Goal: Task Accomplishment & Management: Manage account settings

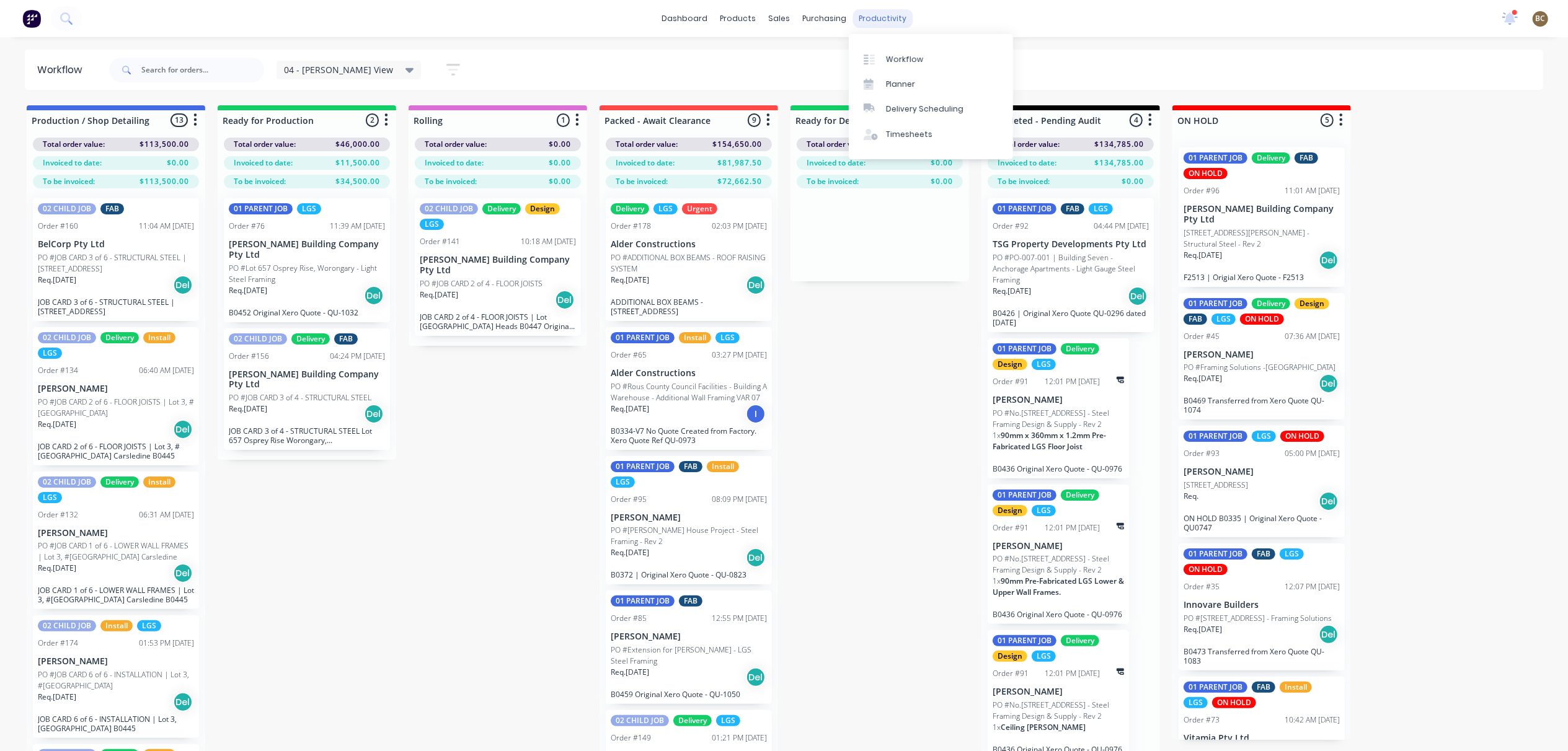
click at [901, 13] on div "productivity" at bounding box center [883, 18] width 61 height 19
click at [878, 75] on link "Planner" at bounding box center [931, 85] width 165 height 25
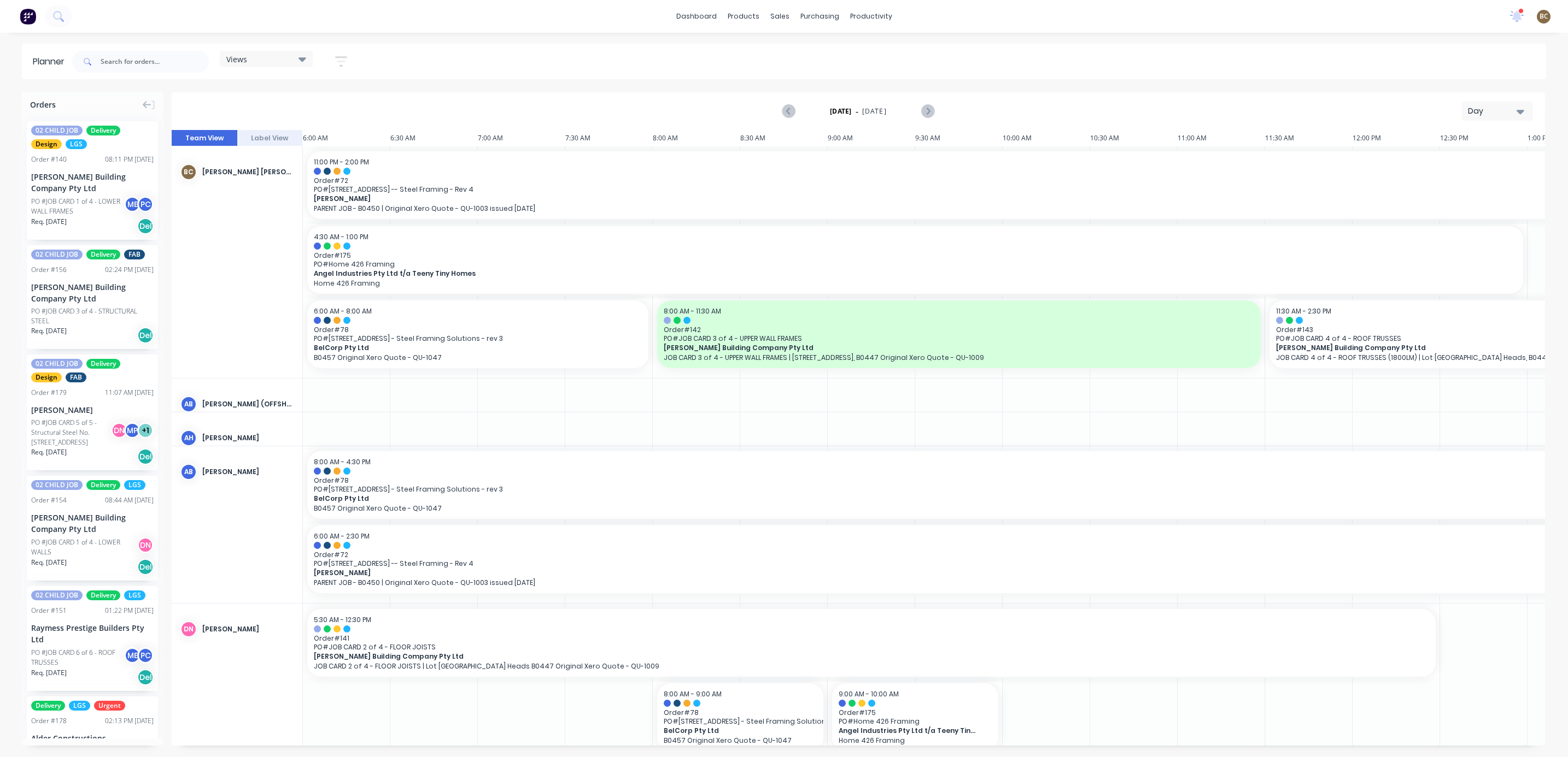
drag, startPoint x: 1501, startPoint y: 100, endPoint x: 1501, endPoint y: 107, distance: 7.0
click at [1393, 105] on button "Day" at bounding box center [1497, 111] width 71 height 19
click at [1393, 107] on div "Day" at bounding box center [1493, 111] width 50 height 12
click at [1393, 152] on div "Week" at bounding box center [1478, 162] width 108 height 22
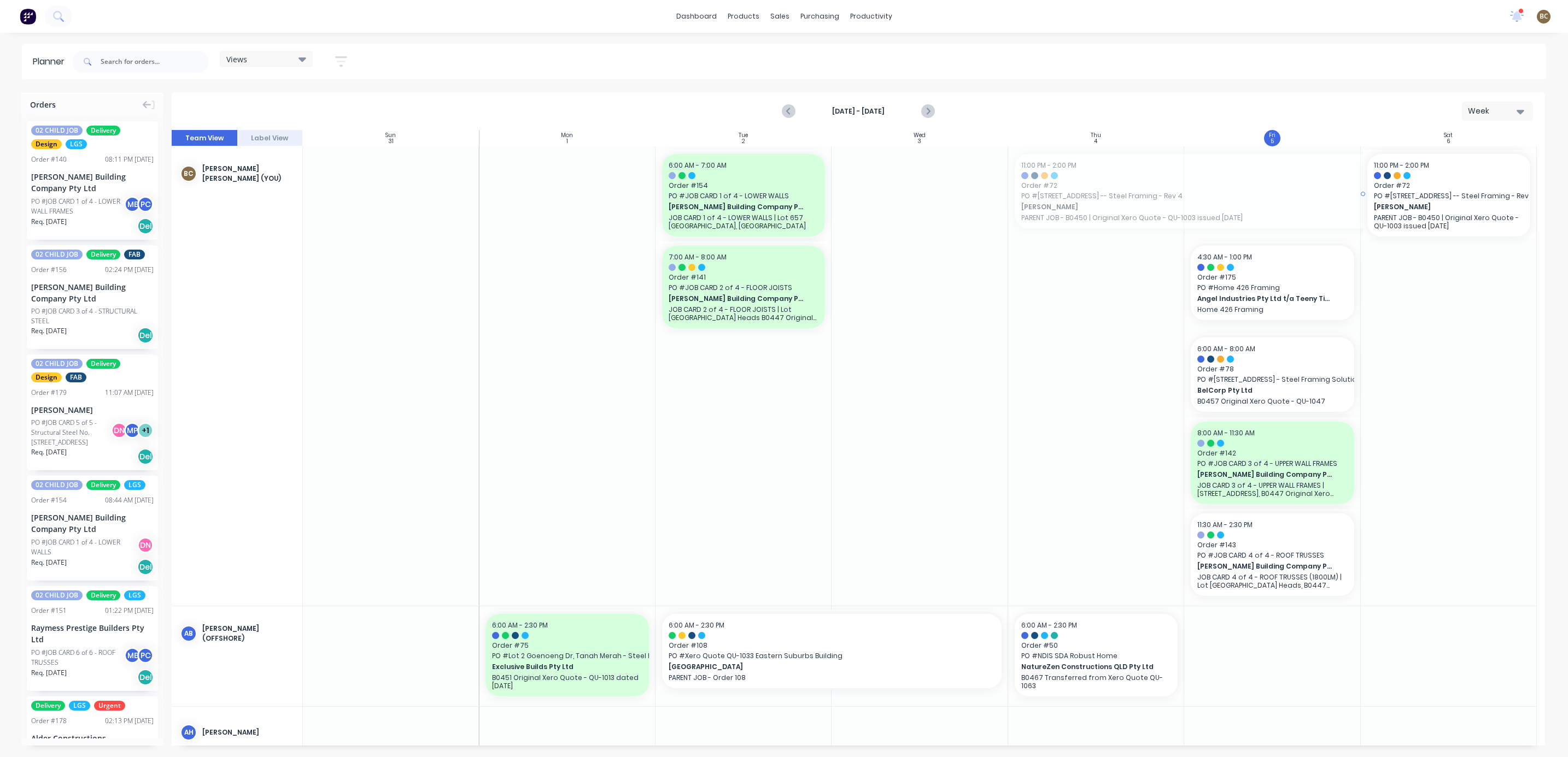
drag, startPoint x: 1085, startPoint y: 202, endPoint x: 1522, endPoint y: 227, distance: 437.7
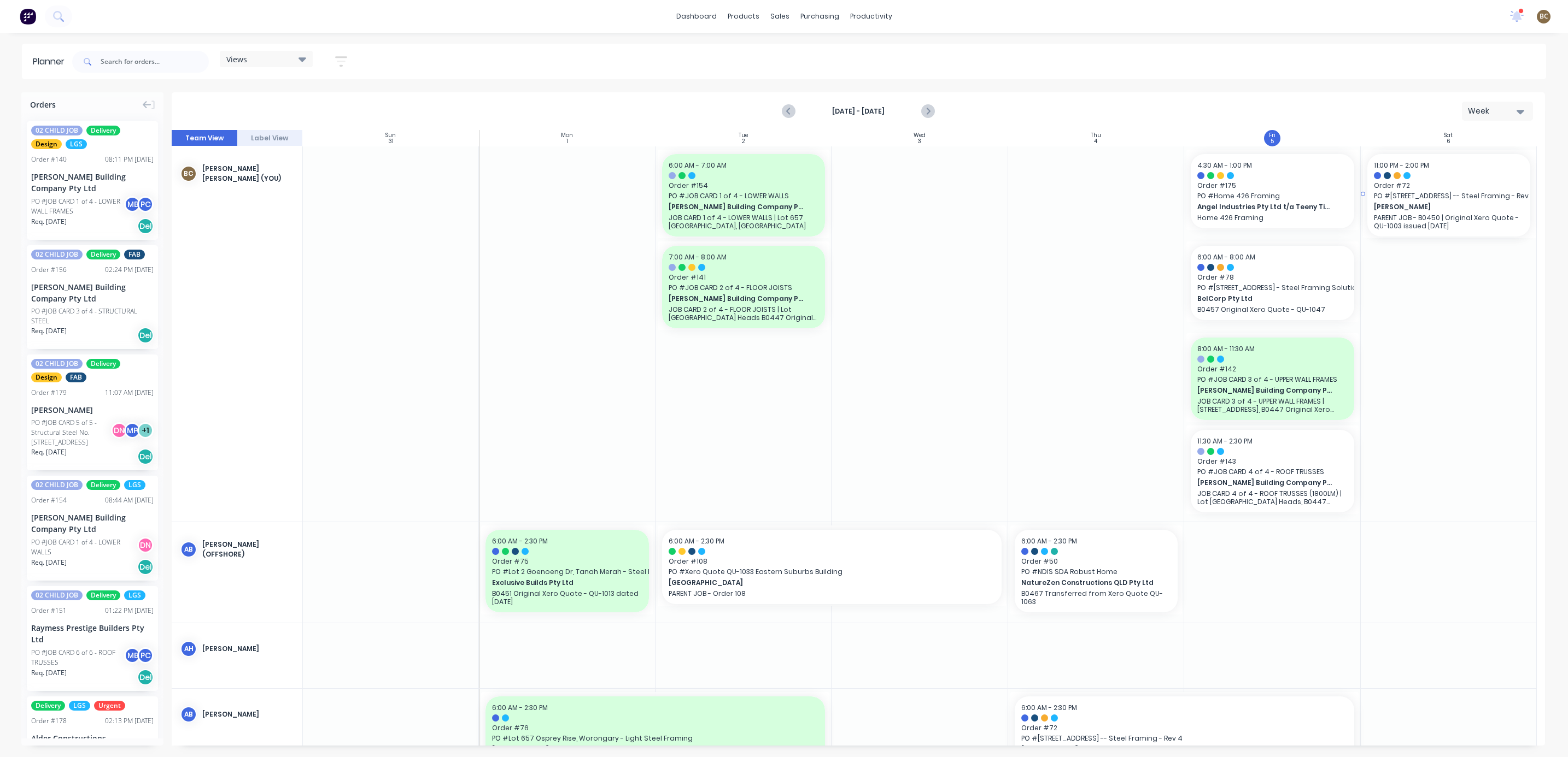
drag, startPoint x: 1399, startPoint y: 205, endPoint x: 1501, endPoint y: 217, distance: 102.7
click at [1393, 102] on button "Week" at bounding box center [1497, 111] width 71 height 19
click at [1393, 184] on div "Month" at bounding box center [1478, 184] width 108 height 22
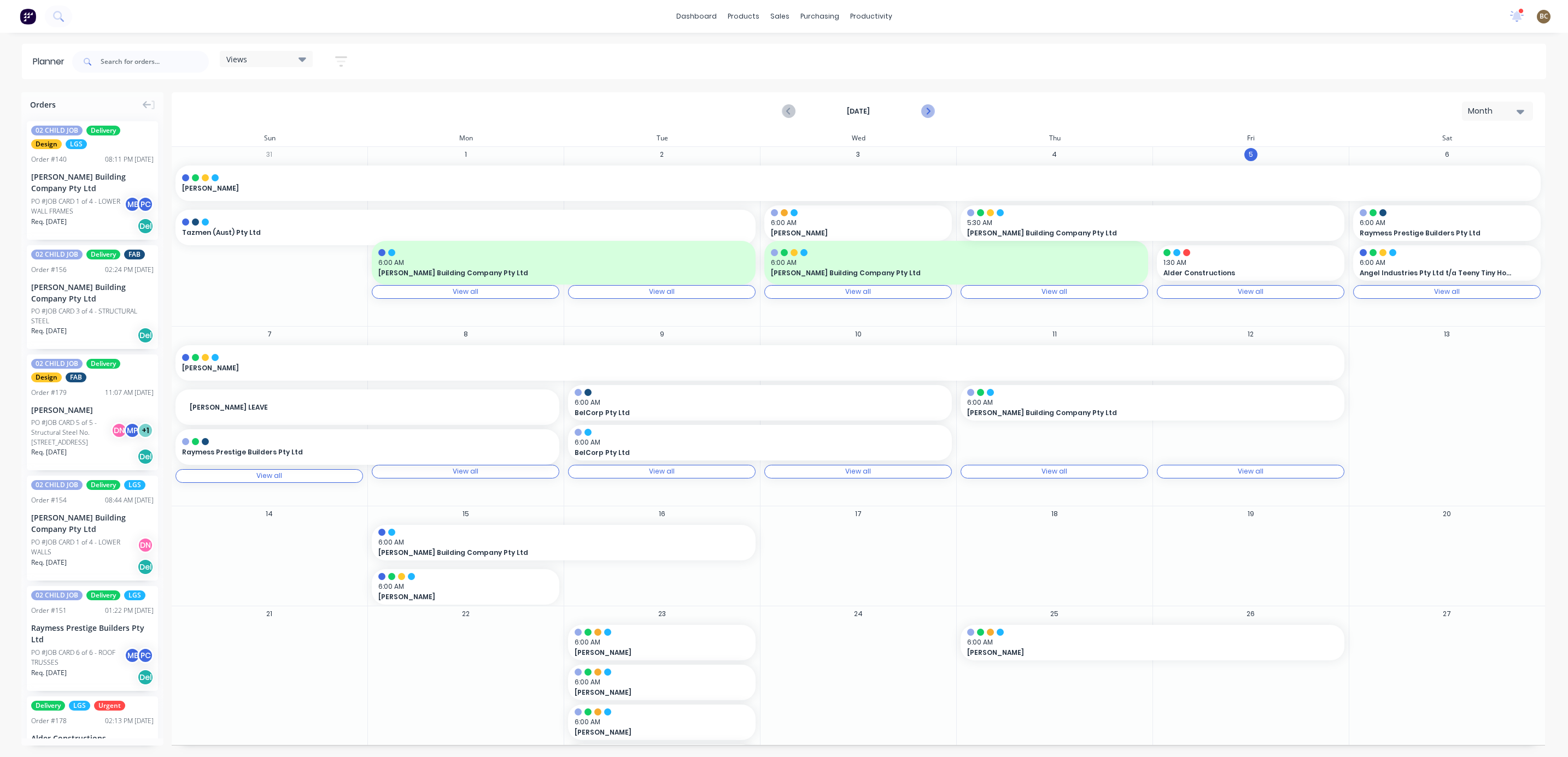
click at [925, 112] on icon "Next page" at bounding box center [927, 111] width 13 height 13
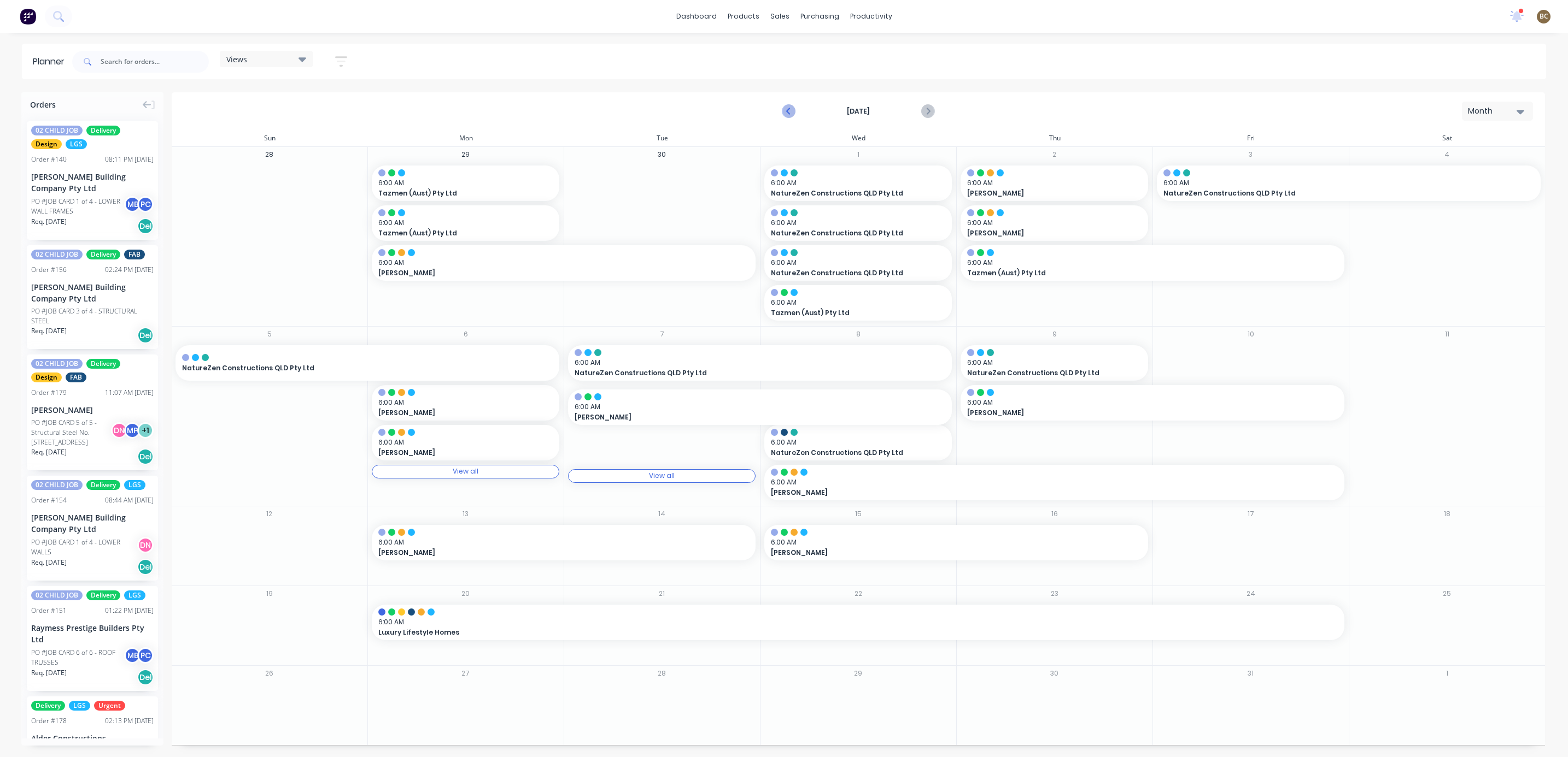
click at [789, 111] on icon "Previous page" at bounding box center [789, 111] width 13 height 13
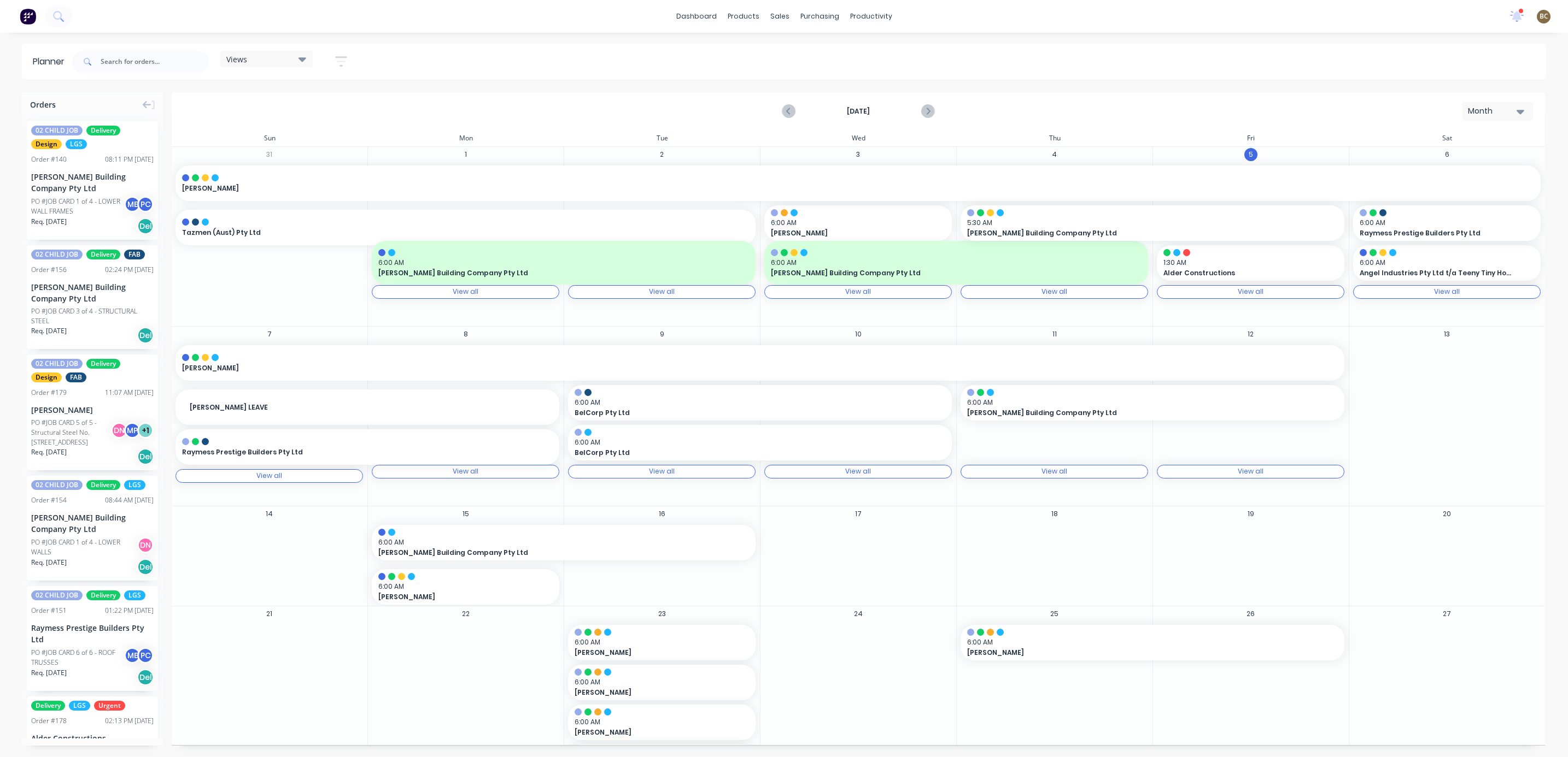
click at [1393, 107] on div "Month" at bounding box center [1493, 111] width 50 height 12
click at [1393, 166] on div "Week" at bounding box center [1478, 162] width 108 height 22
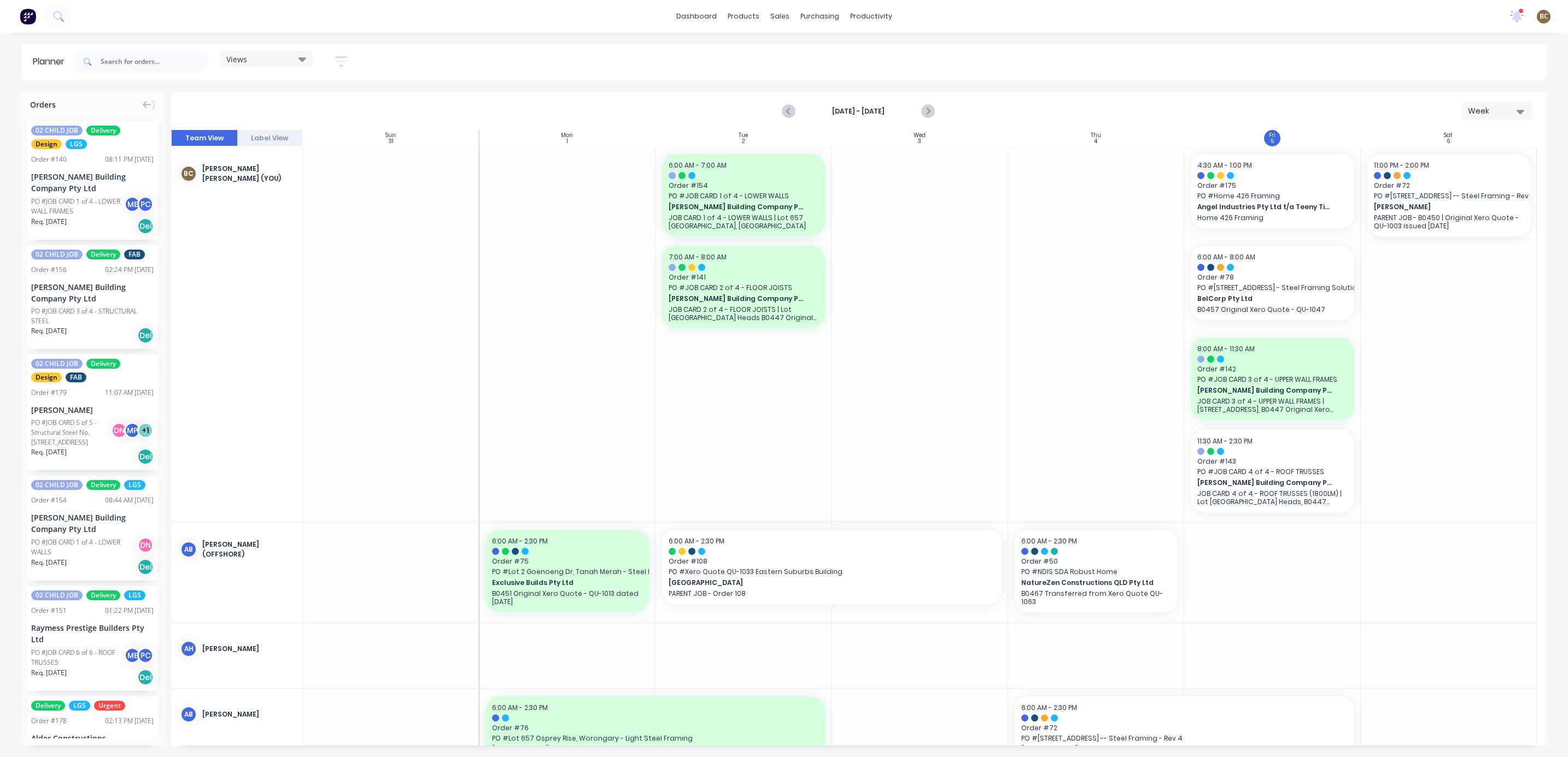
click at [248, 194] on div "[PERSON_NAME] (You)" at bounding box center [237, 174] width 130 height 55
click at [248, 192] on div "[PERSON_NAME] (You)" at bounding box center [237, 174] width 130 height 55
click at [246, 177] on div "[PERSON_NAME] (You)" at bounding box center [237, 174] width 130 height 55
click at [217, 172] on div "[PERSON_NAME] [PERSON_NAME] (You)" at bounding box center [248, 173] width 91 height 20
drag, startPoint x: 184, startPoint y: 169, endPoint x: 1127, endPoint y: 391, distance: 968.8
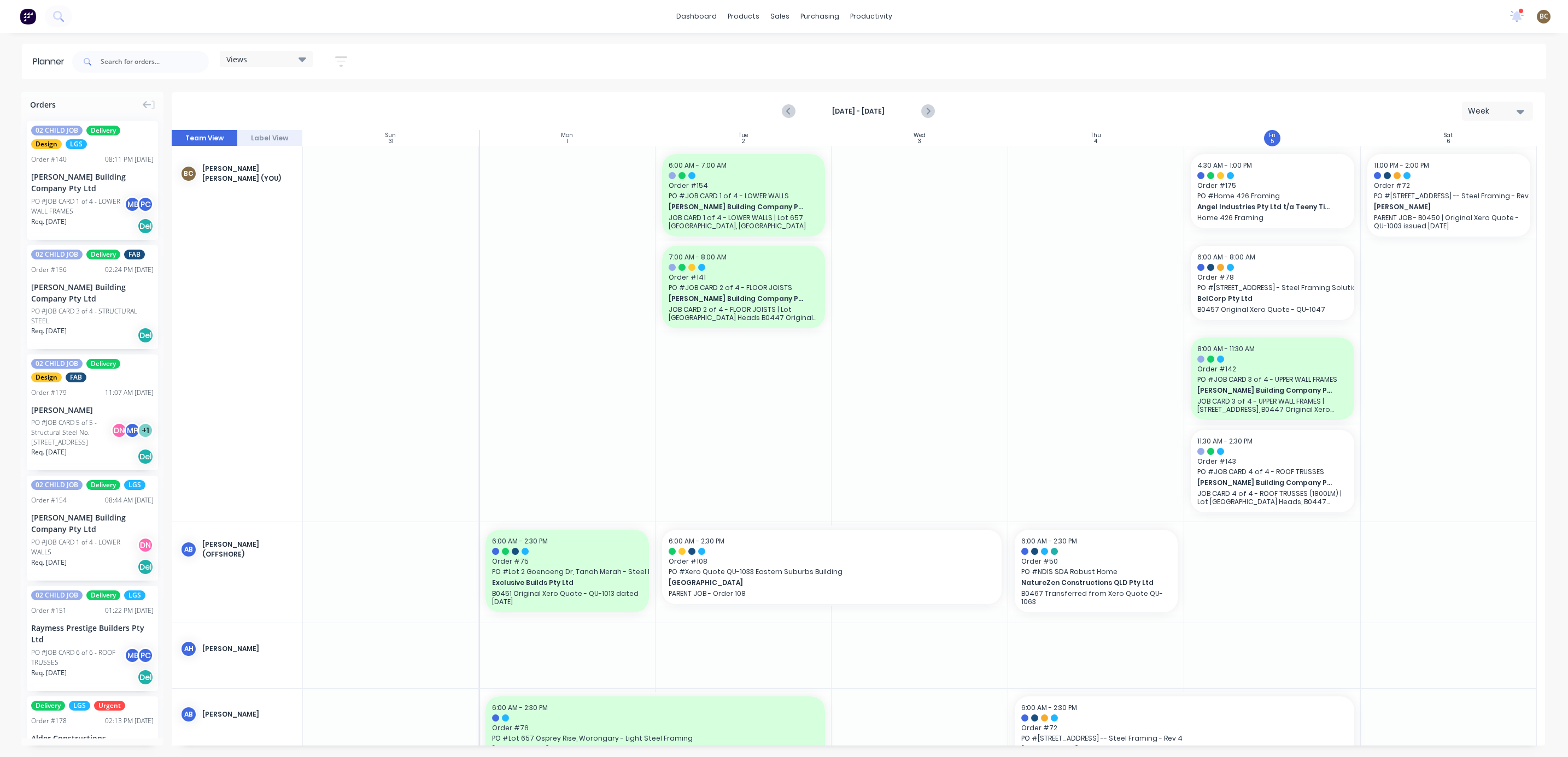
click at [1127, 391] on div at bounding box center [1096, 334] width 176 height 376
drag, startPoint x: 1393, startPoint y: 202, endPoint x: 1509, endPoint y: 238, distance: 121.5
drag, startPoint x: 1283, startPoint y: 498, endPoint x: 1280, endPoint y: 208, distance: 290.0
drag, startPoint x: 1353, startPoint y: 469, endPoint x: 1461, endPoint y: 460, distance: 108.4
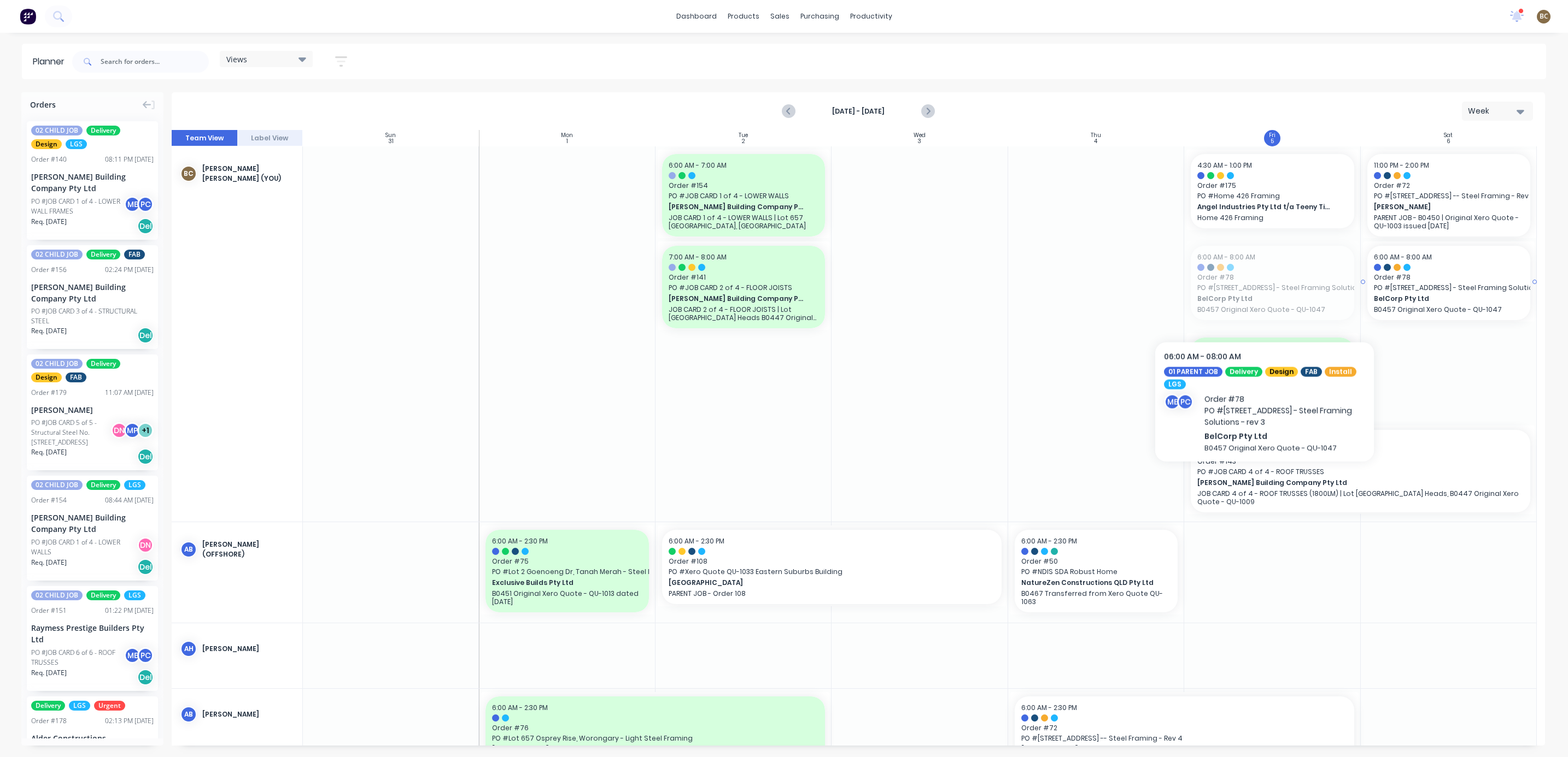
drag, startPoint x: 1249, startPoint y: 294, endPoint x: 1435, endPoint y: 318, distance: 187.5
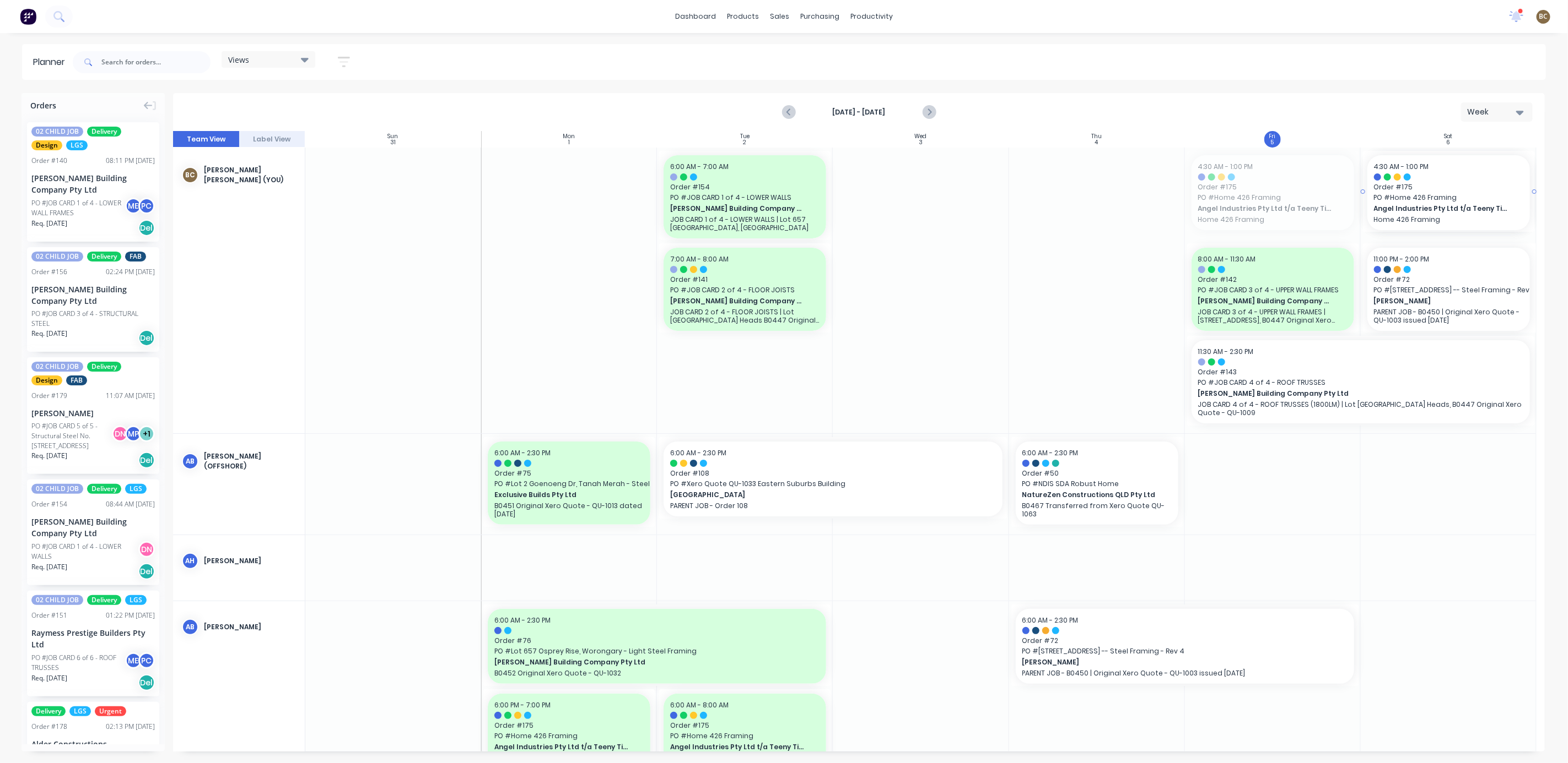
drag, startPoint x: 1282, startPoint y: 210, endPoint x: 1421, endPoint y: 246, distance: 143.6
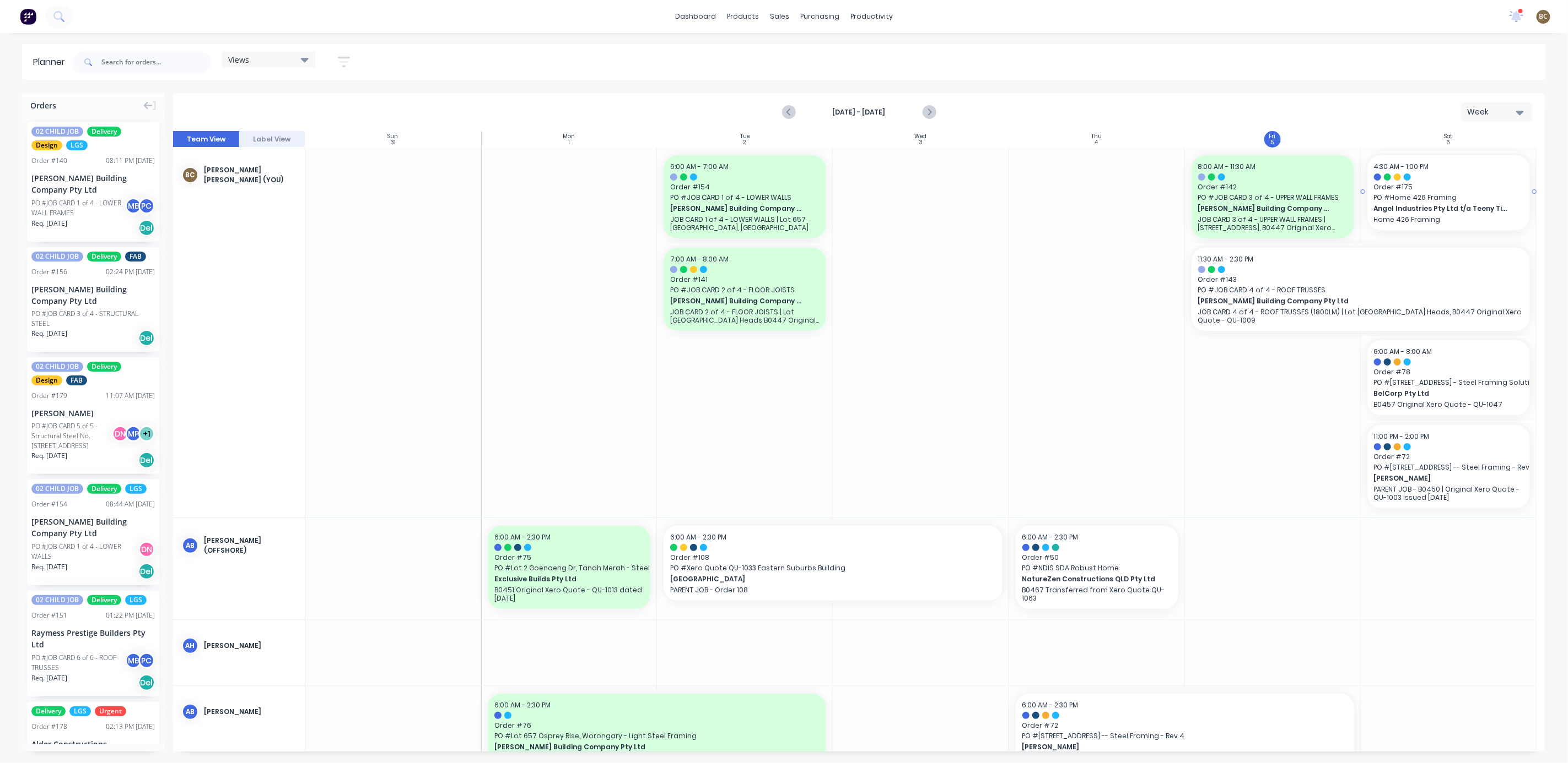
drag, startPoint x: 1443, startPoint y: 207, endPoint x: 1421, endPoint y: 229, distance: 31.1
click at [1404, 112] on div "Week" at bounding box center [1492, 111] width 51 height 12
click at [1404, 180] on div "Month" at bounding box center [1477, 186] width 109 height 22
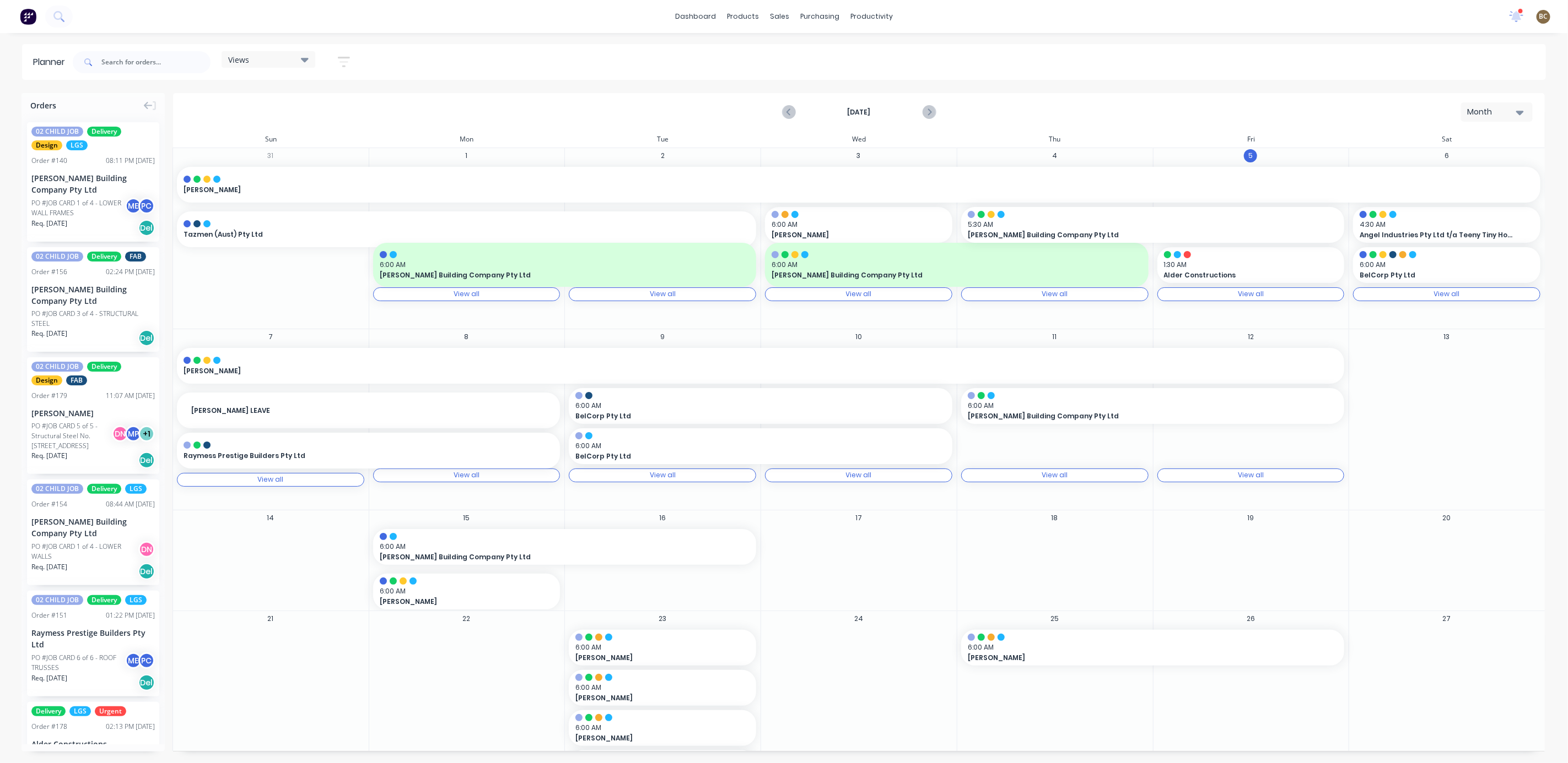
click at [1404, 297] on div "View all" at bounding box center [1446, 294] width 26 height 8
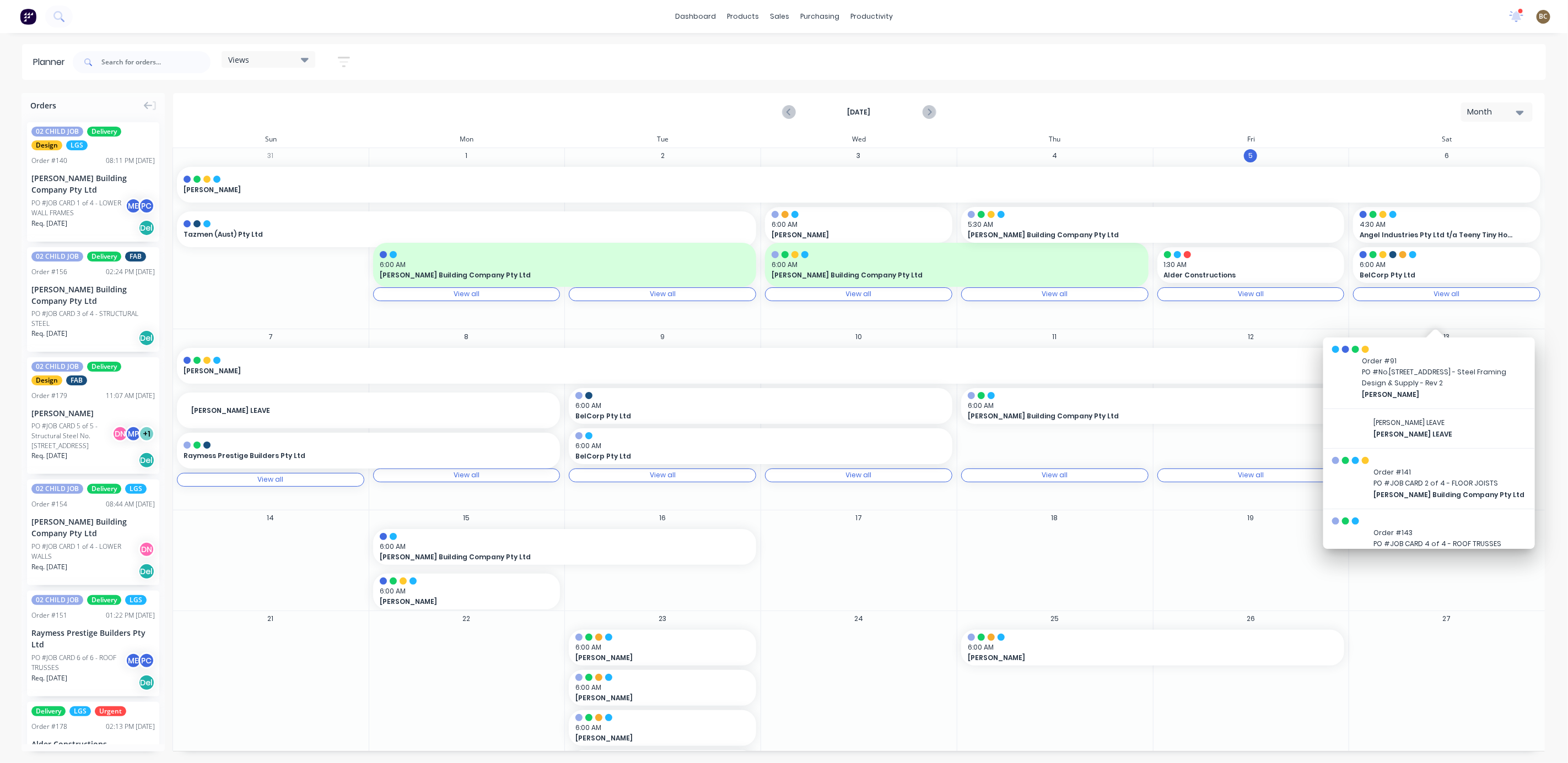
click at [1067, 101] on div "[DATE] Month" at bounding box center [858, 111] width 1369 height 36
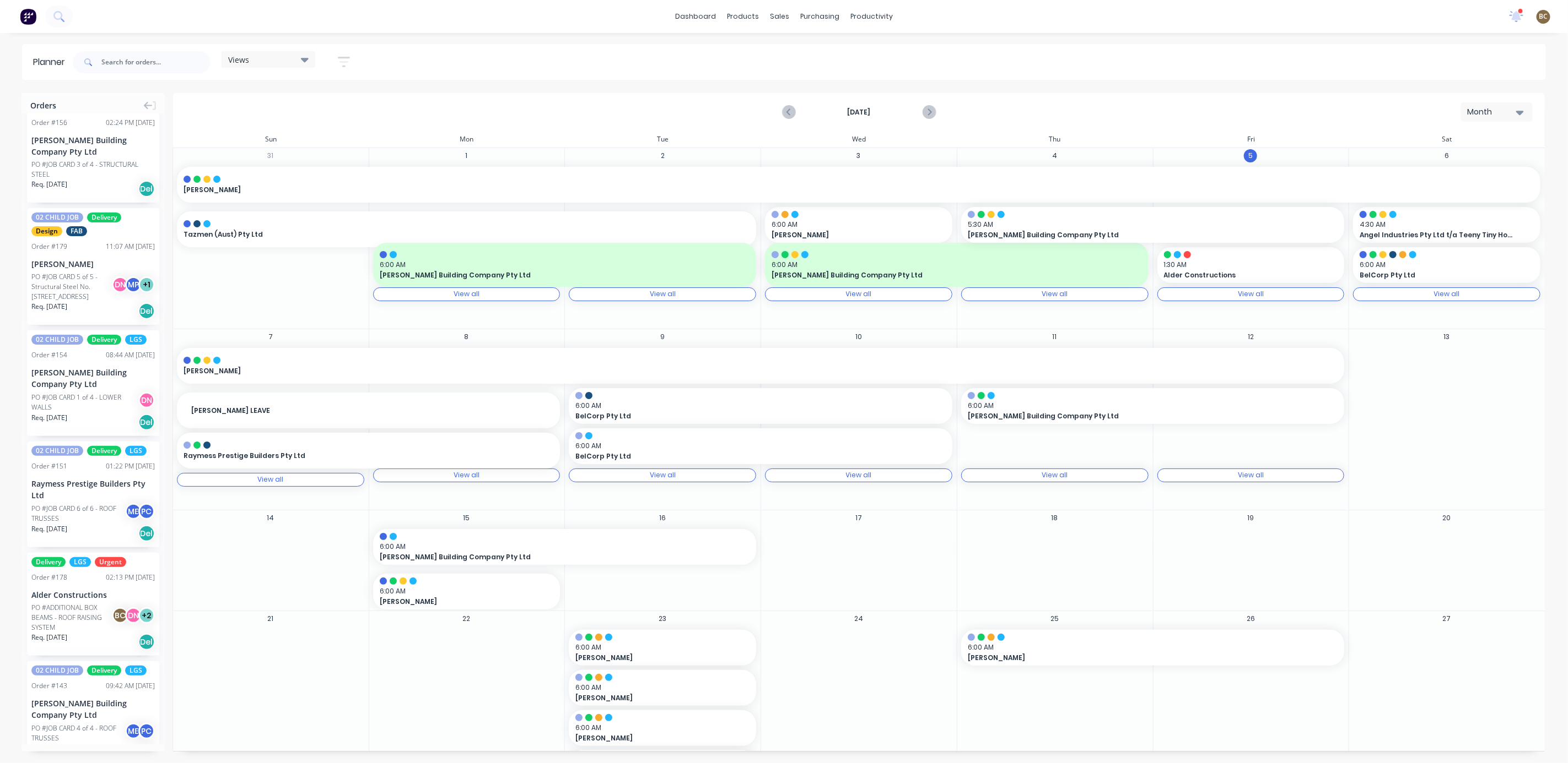
scroll to position [331, 0]
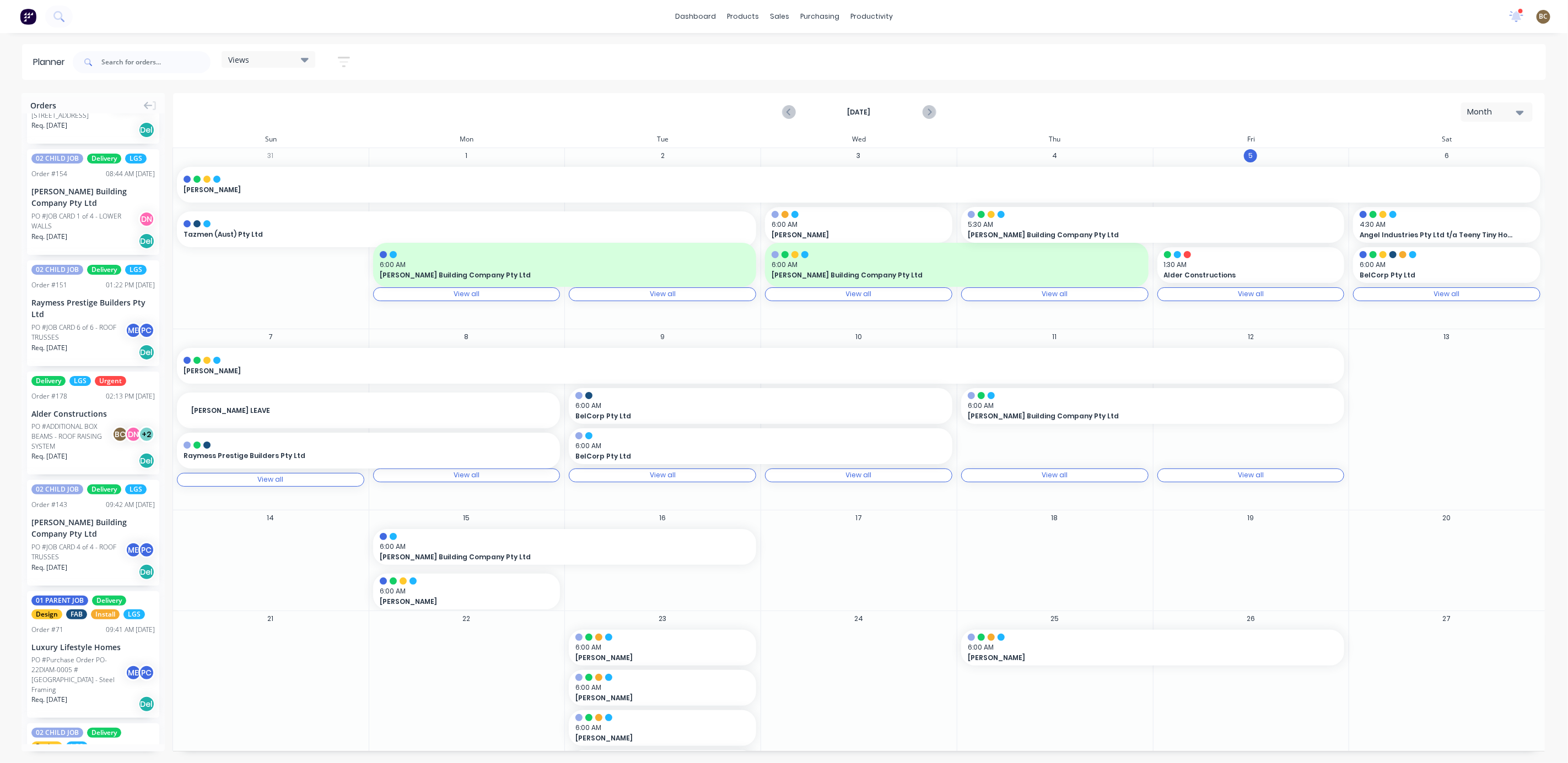
click at [308, 59] on icon at bounding box center [305, 60] width 8 height 5
click at [293, 179] on button "FACTORY - FABRICATION" at bounding box center [288, 183] width 117 height 13
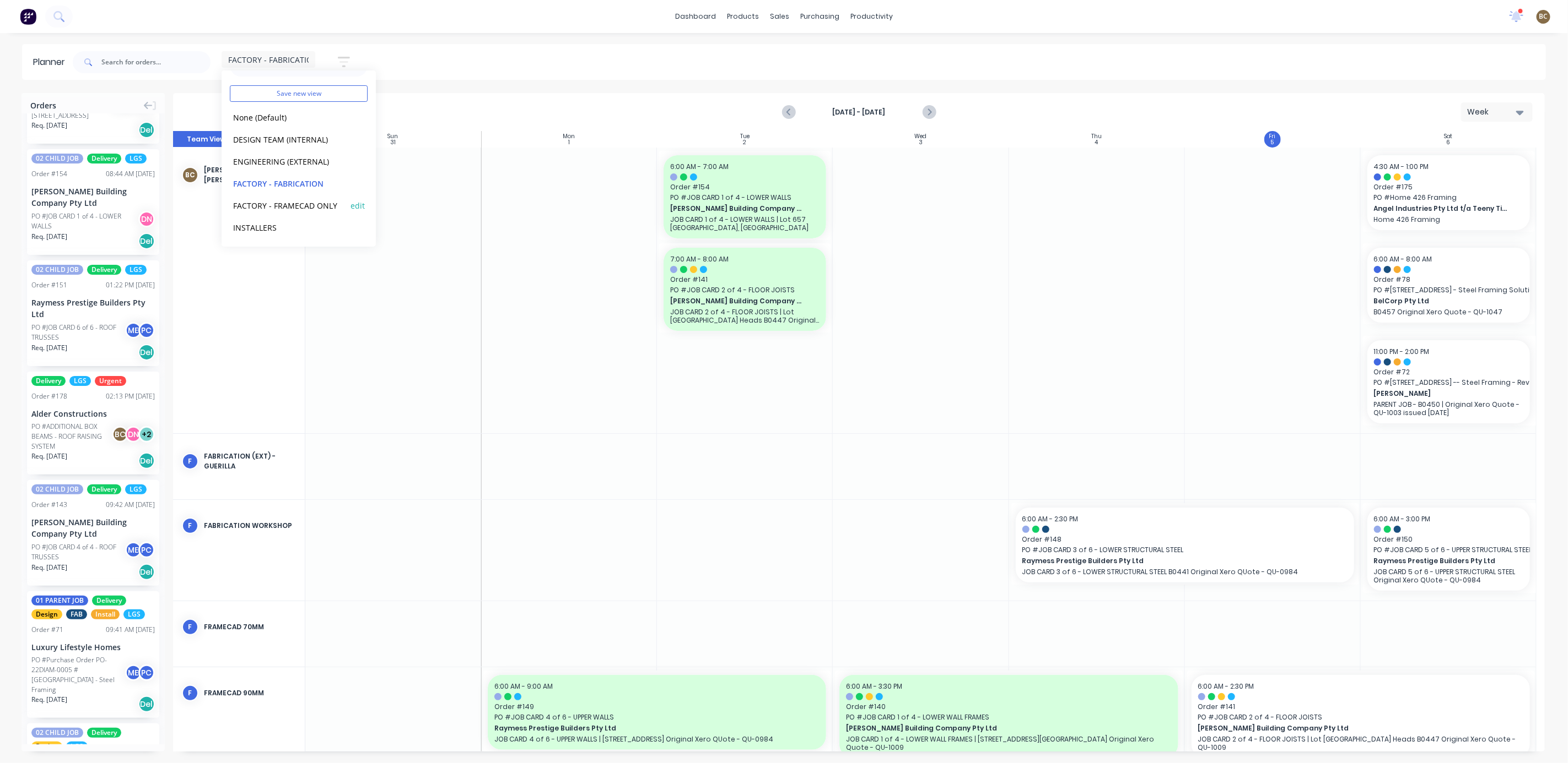
click at [288, 195] on div "FACTORY - FRAMECAD ONLY edit" at bounding box center [298, 206] width 138 height 22
click at [283, 197] on div "FACTORY - FRAMECAD ONLY edit" at bounding box center [298, 206] width 138 height 22
click at [1296, 337] on div at bounding box center [1273, 291] width 176 height 286
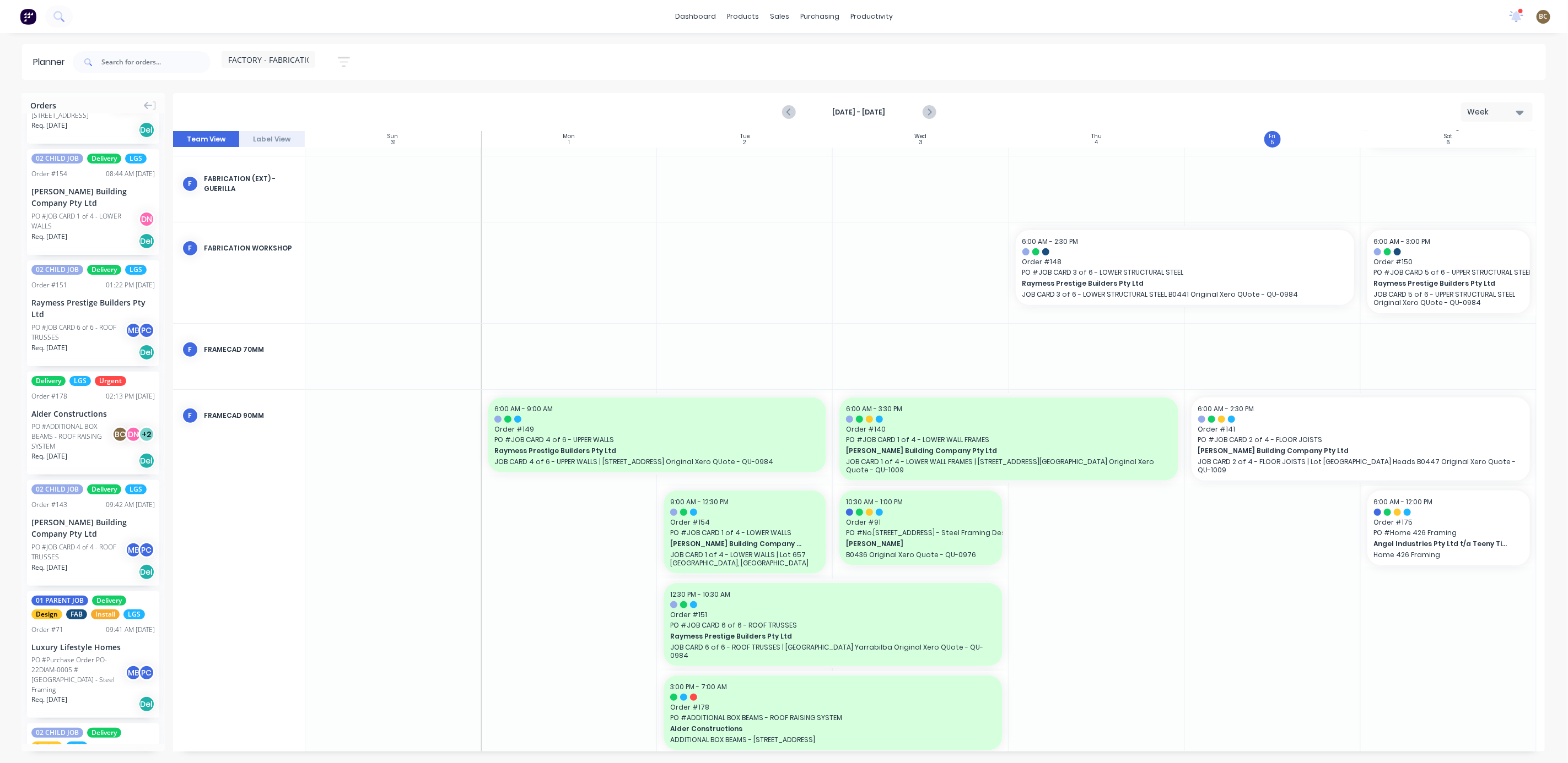
scroll to position [0, 0]
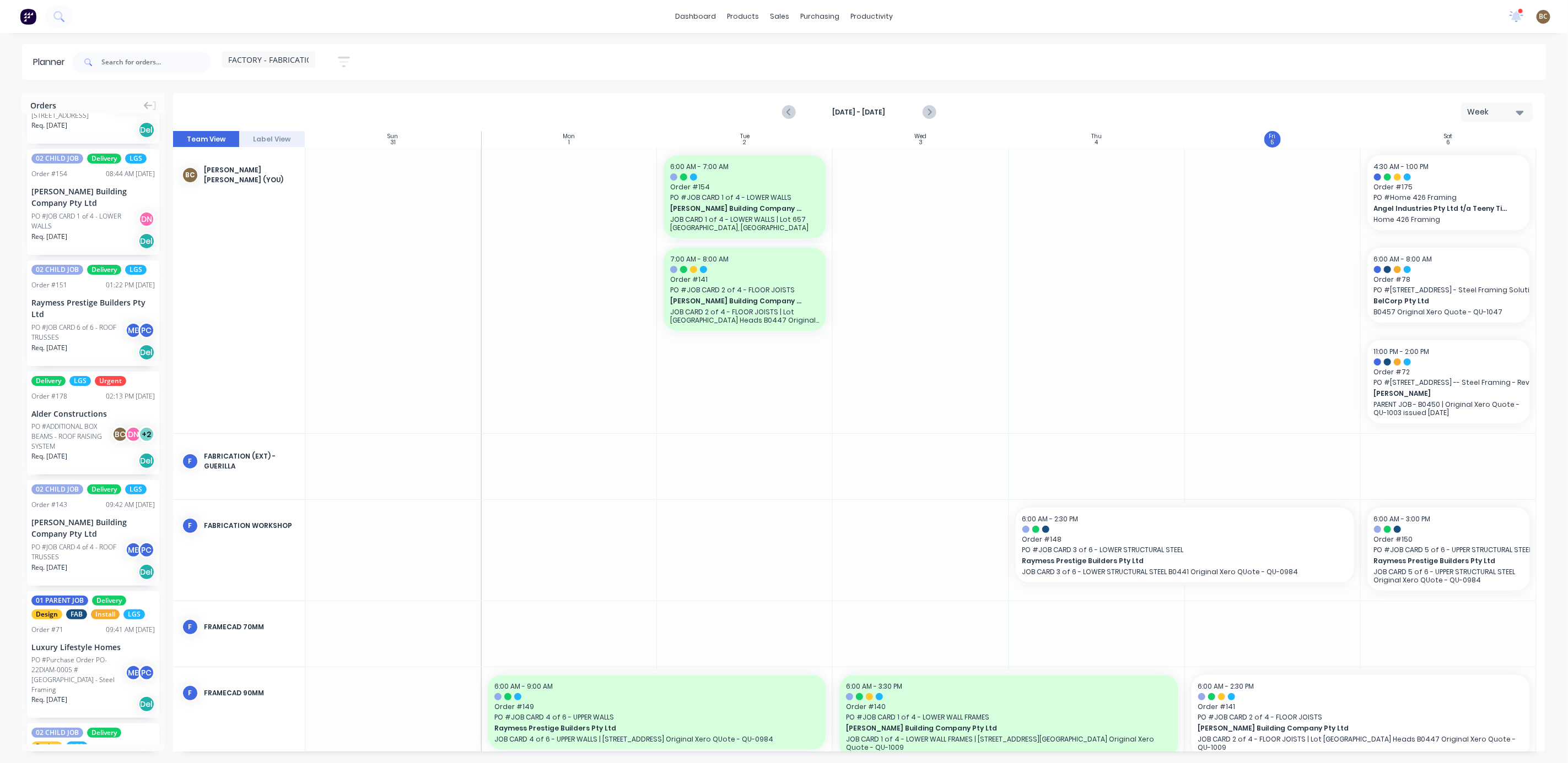
click at [311, 62] on div "FACTORY - FABRICATION" at bounding box center [268, 59] width 93 height 17
click at [305, 232] on button "FACTORY - FRAMECAD ONLY" at bounding box center [288, 229] width 117 height 13
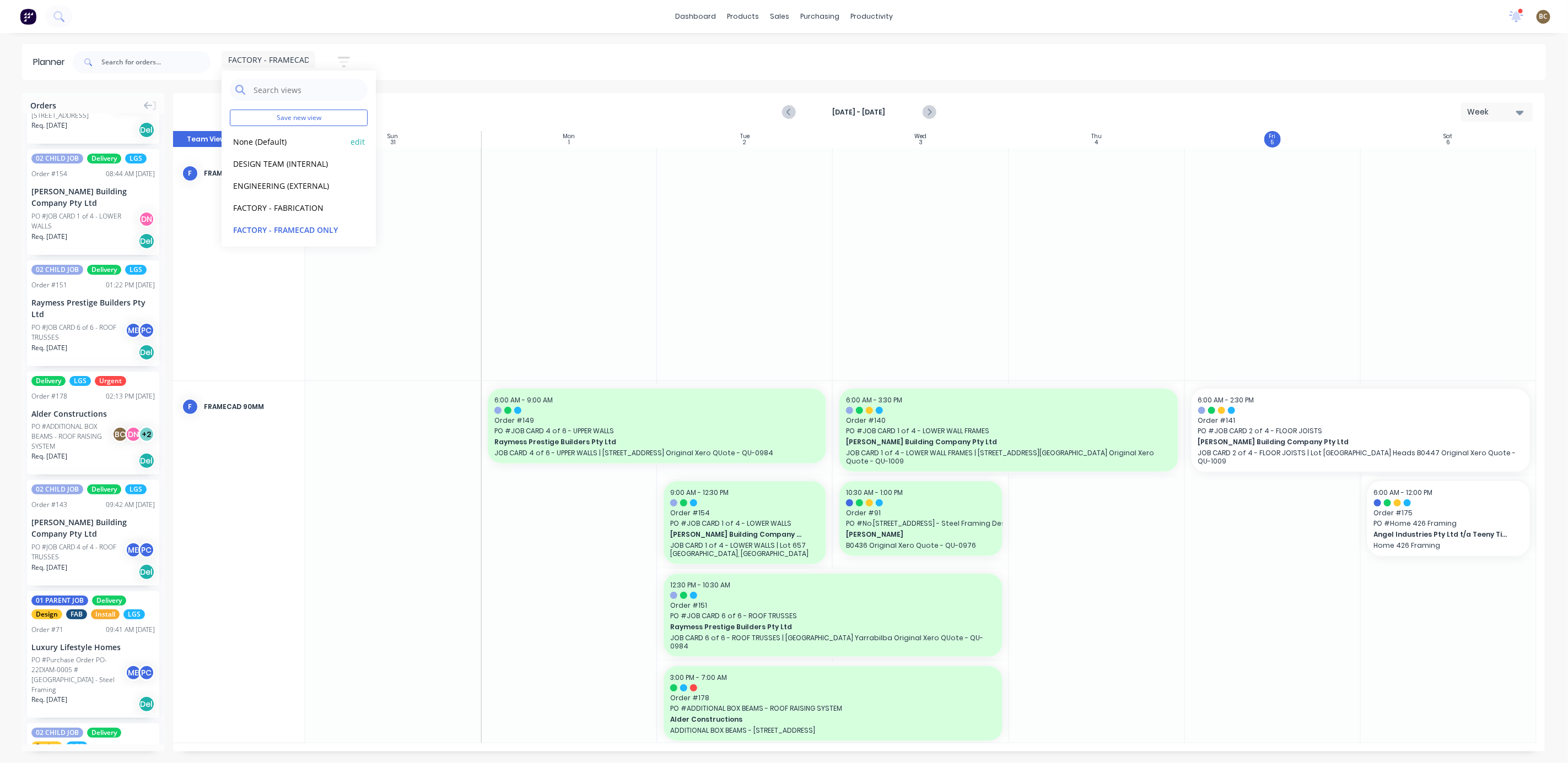
click at [290, 144] on button "None (Default)" at bounding box center [288, 142] width 117 height 13
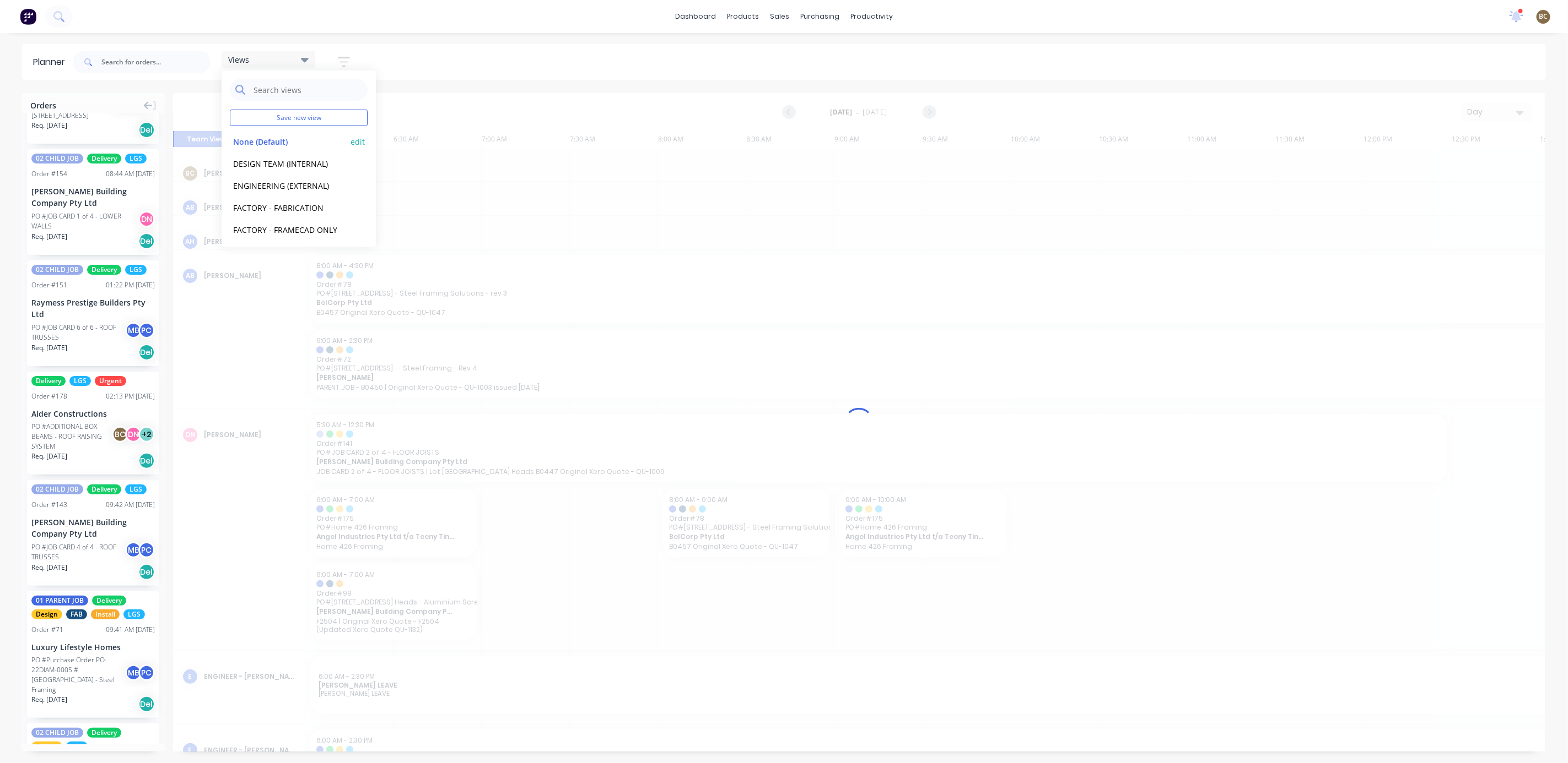
scroll to position [0, 263]
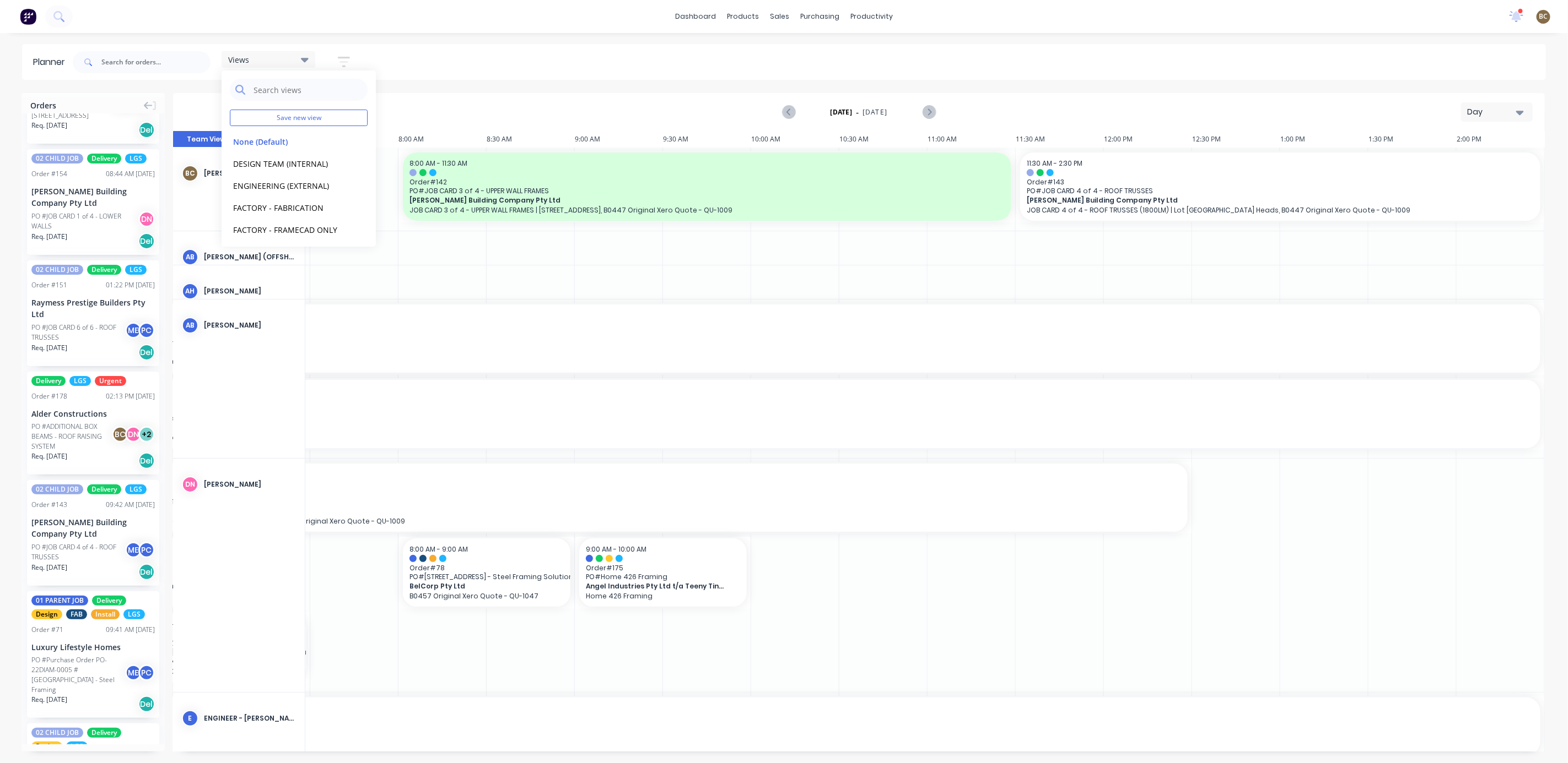
click at [1404, 106] on div "Day" at bounding box center [1492, 111] width 51 height 12
click at [1404, 170] on div "Week" at bounding box center [1477, 164] width 109 height 22
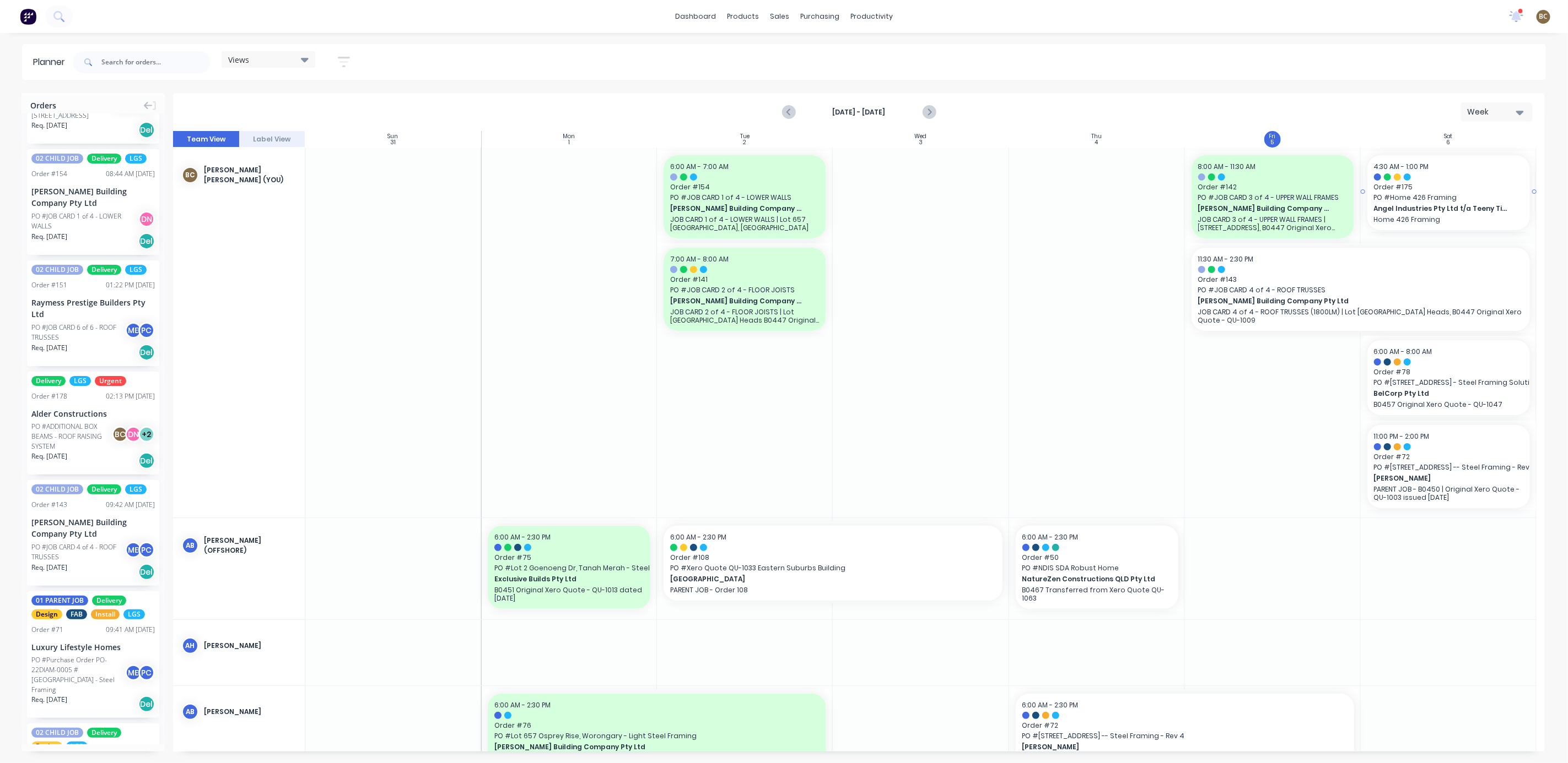
drag, startPoint x: 1426, startPoint y: 204, endPoint x: 1450, endPoint y: 202, distance: 24.1
drag, startPoint x: 1417, startPoint y: 443, endPoint x: 1443, endPoint y: 459, distance: 30.5
click at [1229, 409] on div at bounding box center [1273, 333] width 176 height 370
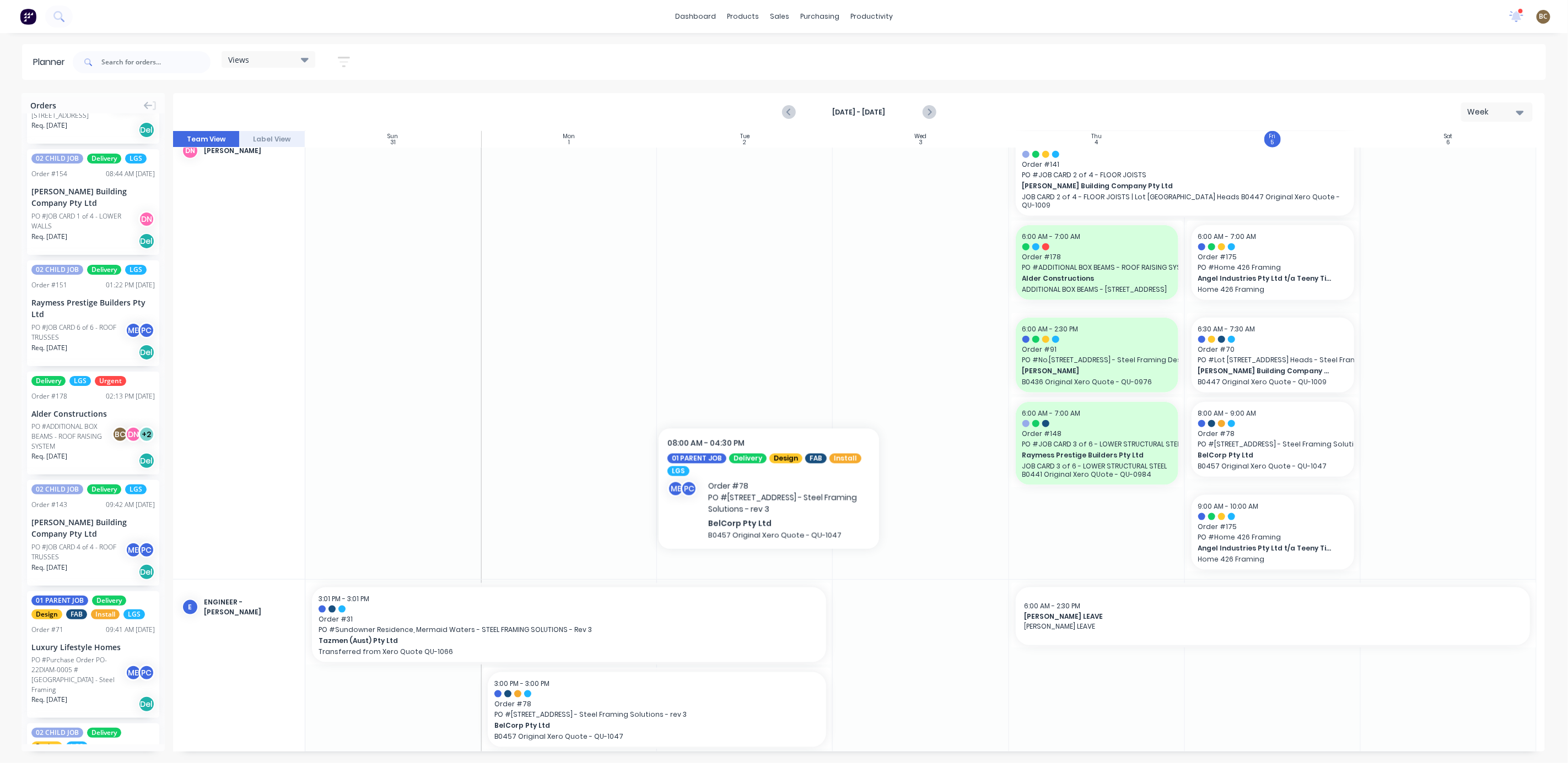
scroll to position [413, 0]
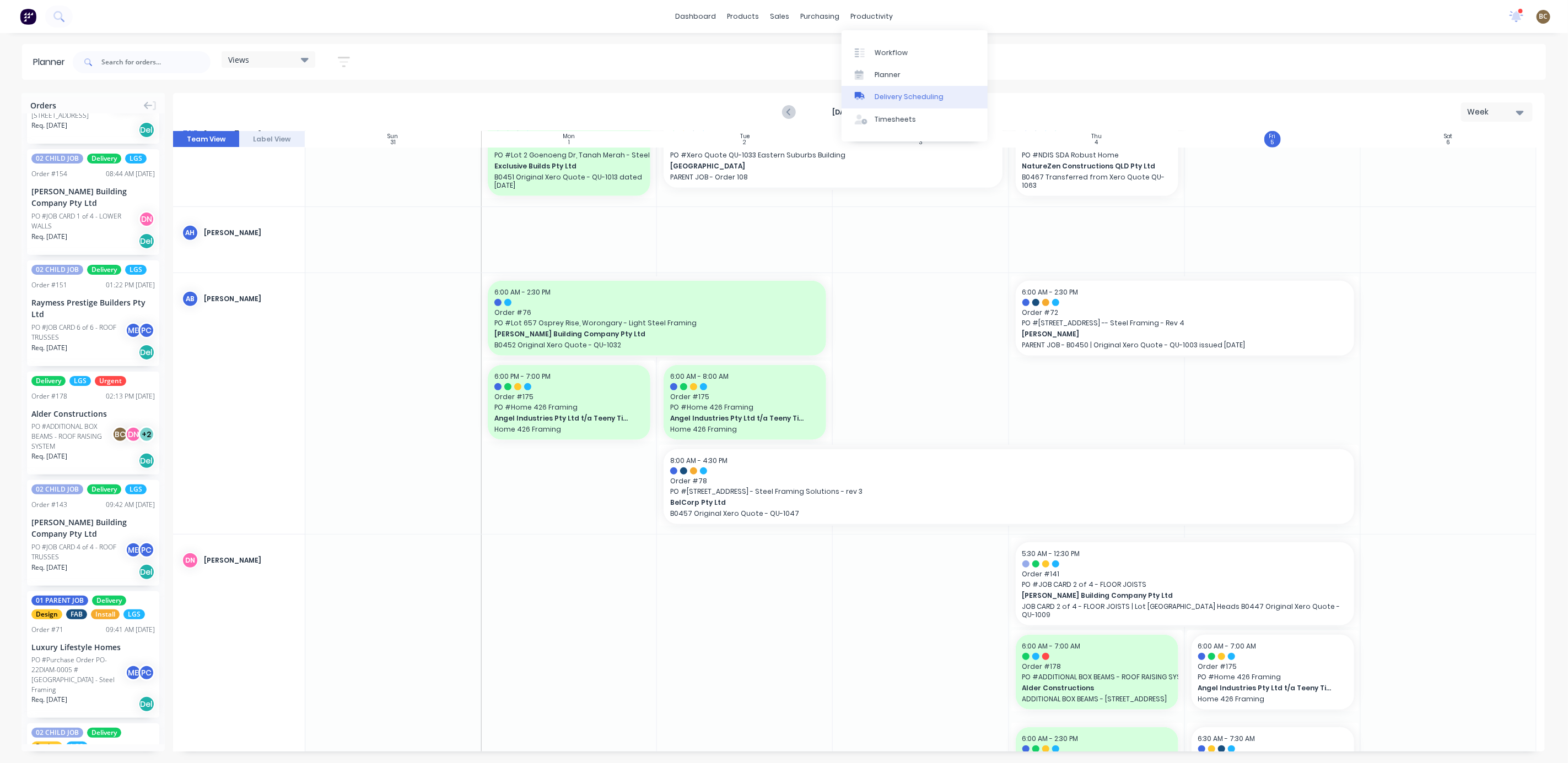
click at [900, 103] on link "Delivery Scheduling" at bounding box center [915, 97] width 146 height 22
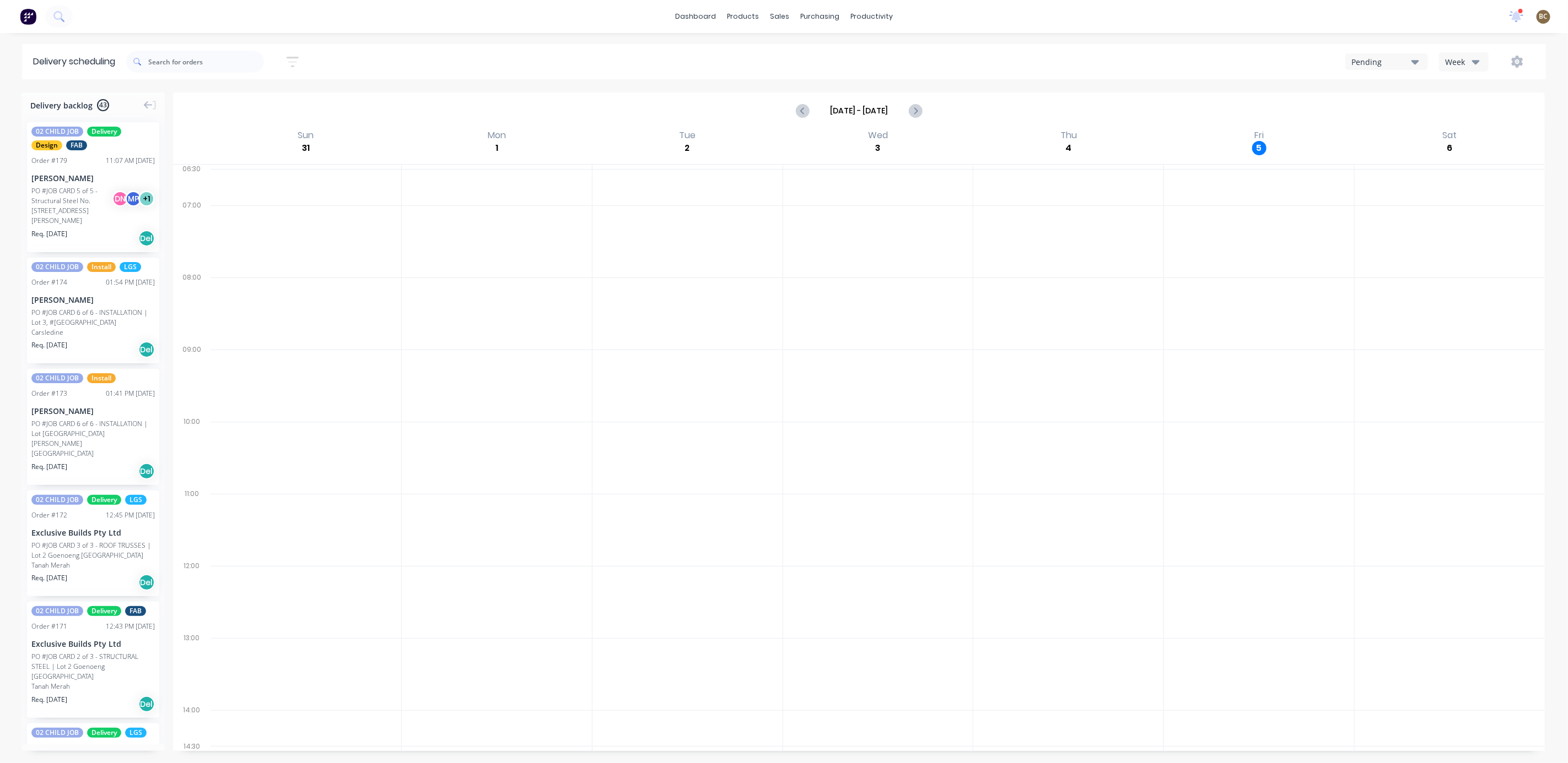
click at [1404, 63] on div "Pending" at bounding box center [1381, 62] width 60 height 12
click at [1404, 66] on div "Week" at bounding box center [1460, 62] width 32 height 12
click at [1404, 108] on div "Vehicle" at bounding box center [1494, 113] width 109 height 22
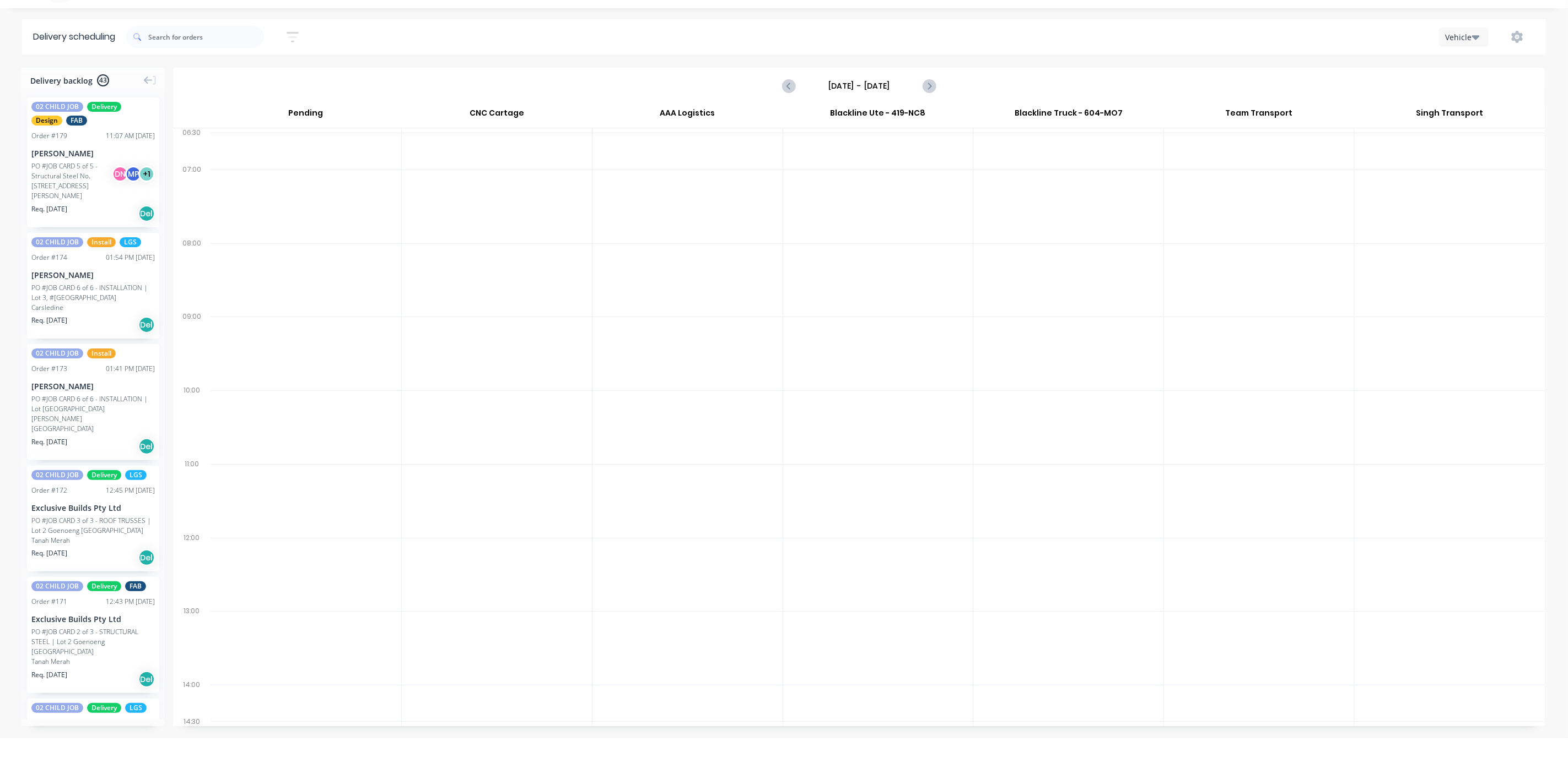
scroll to position [0, 0]
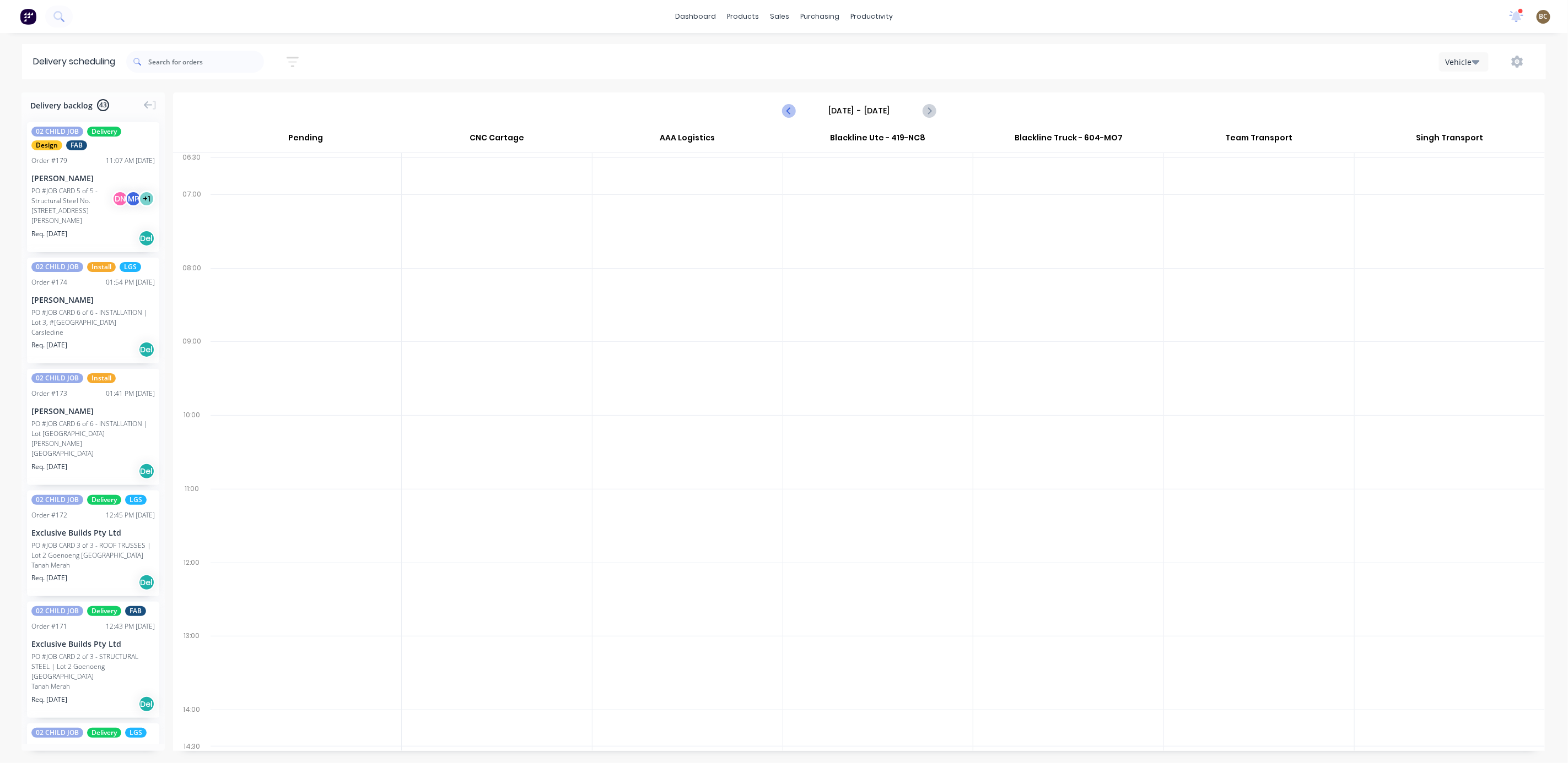
click at [779, 106] on button "Previous page" at bounding box center [790, 111] width 22 height 22
click at [783, 106] on icon "Previous page" at bounding box center [789, 111] width 13 height 13
click at [930, 111] on icon "Next page" at bounding box center [928, 110] width 5 height 9
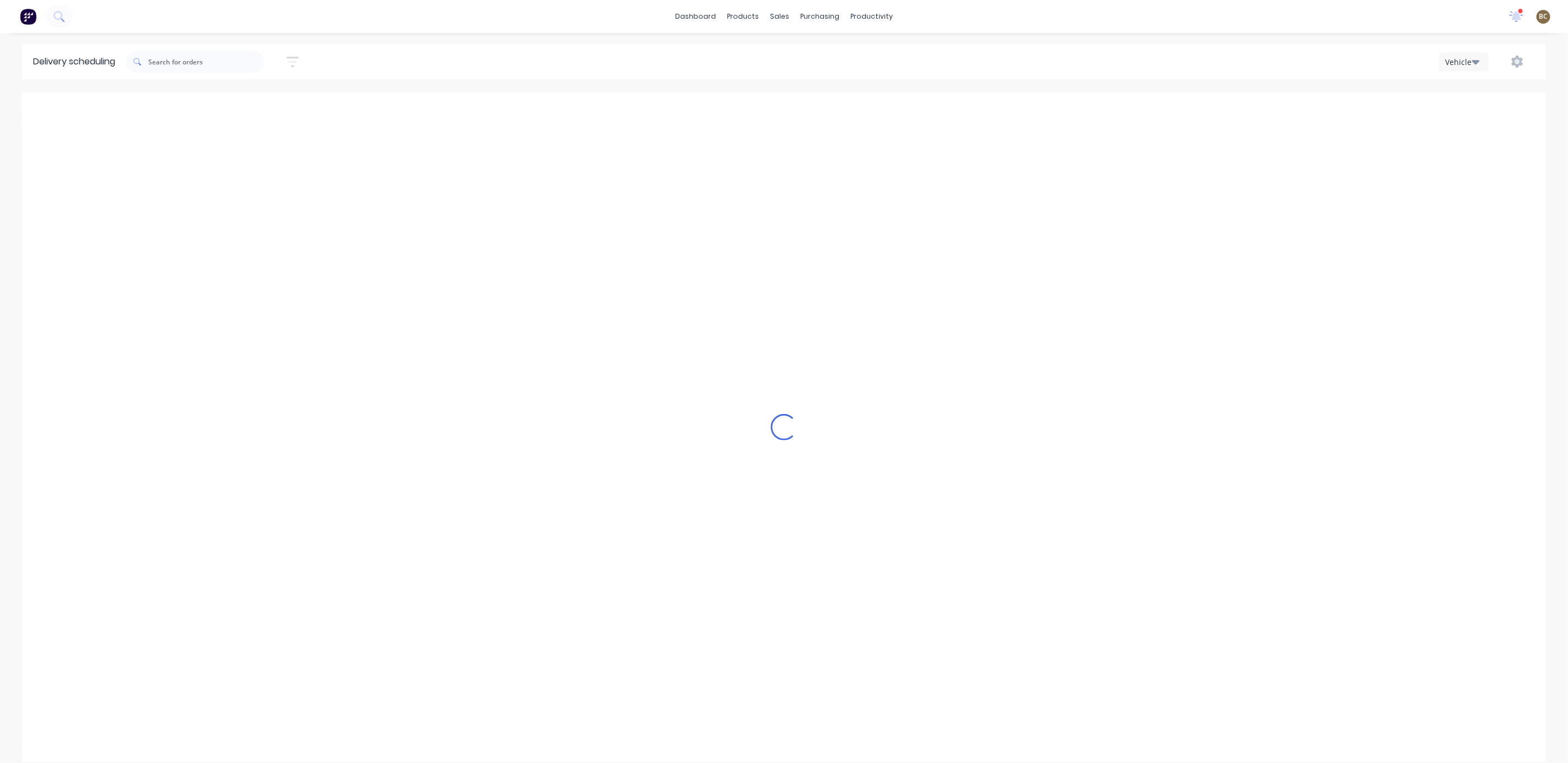
click at [930, 111] on icon "Next page" at bounding box center [928, 110] width 5 height 9
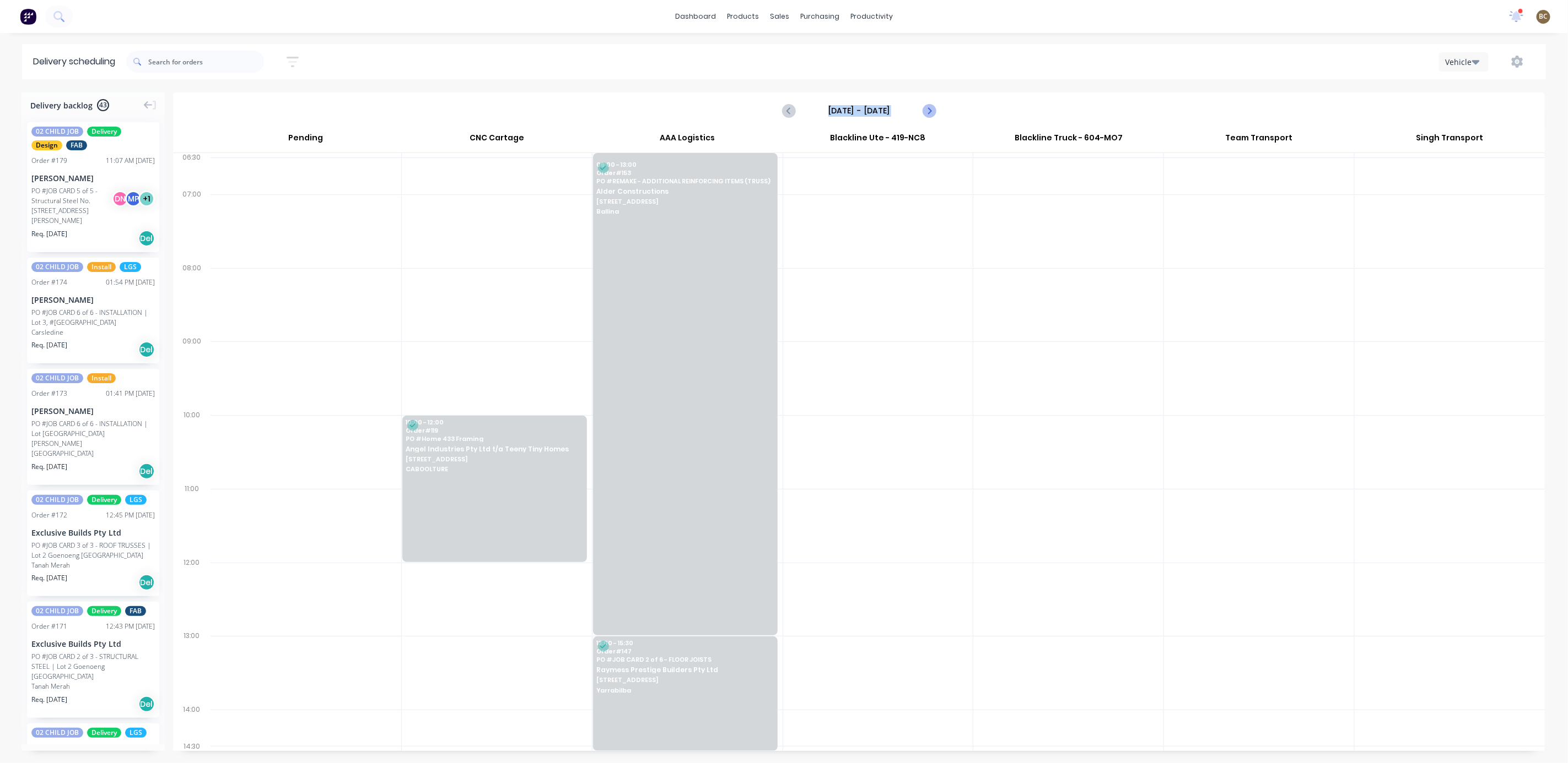
click at [930, 111] on icon "Next page" at bounding box center [928, 110] width 5 height 9
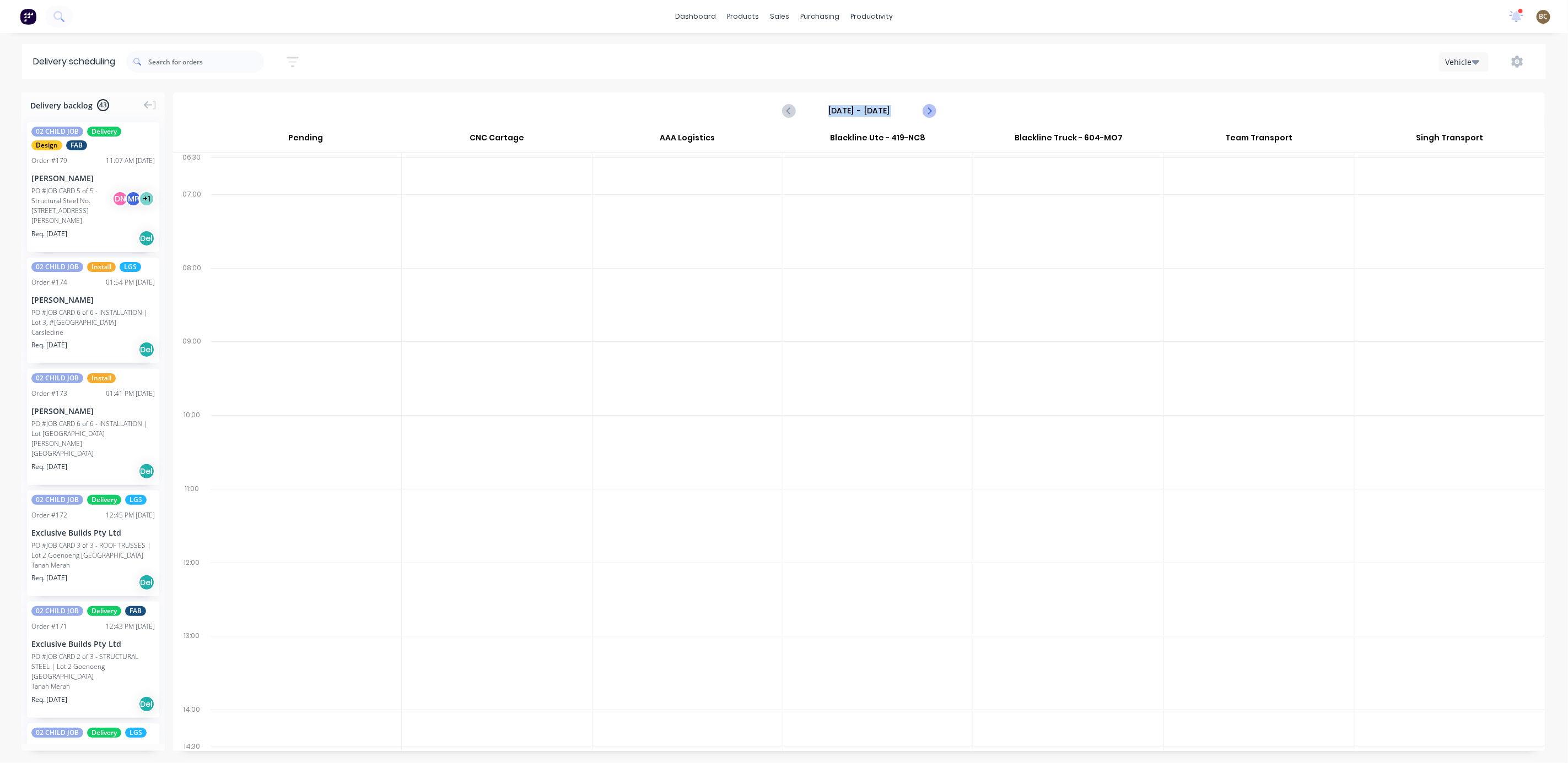
click at [930, 111] on icon "Next page" at bounding box center [928, 110] width 5 height 9
type input "[DATE] - [DATE]"
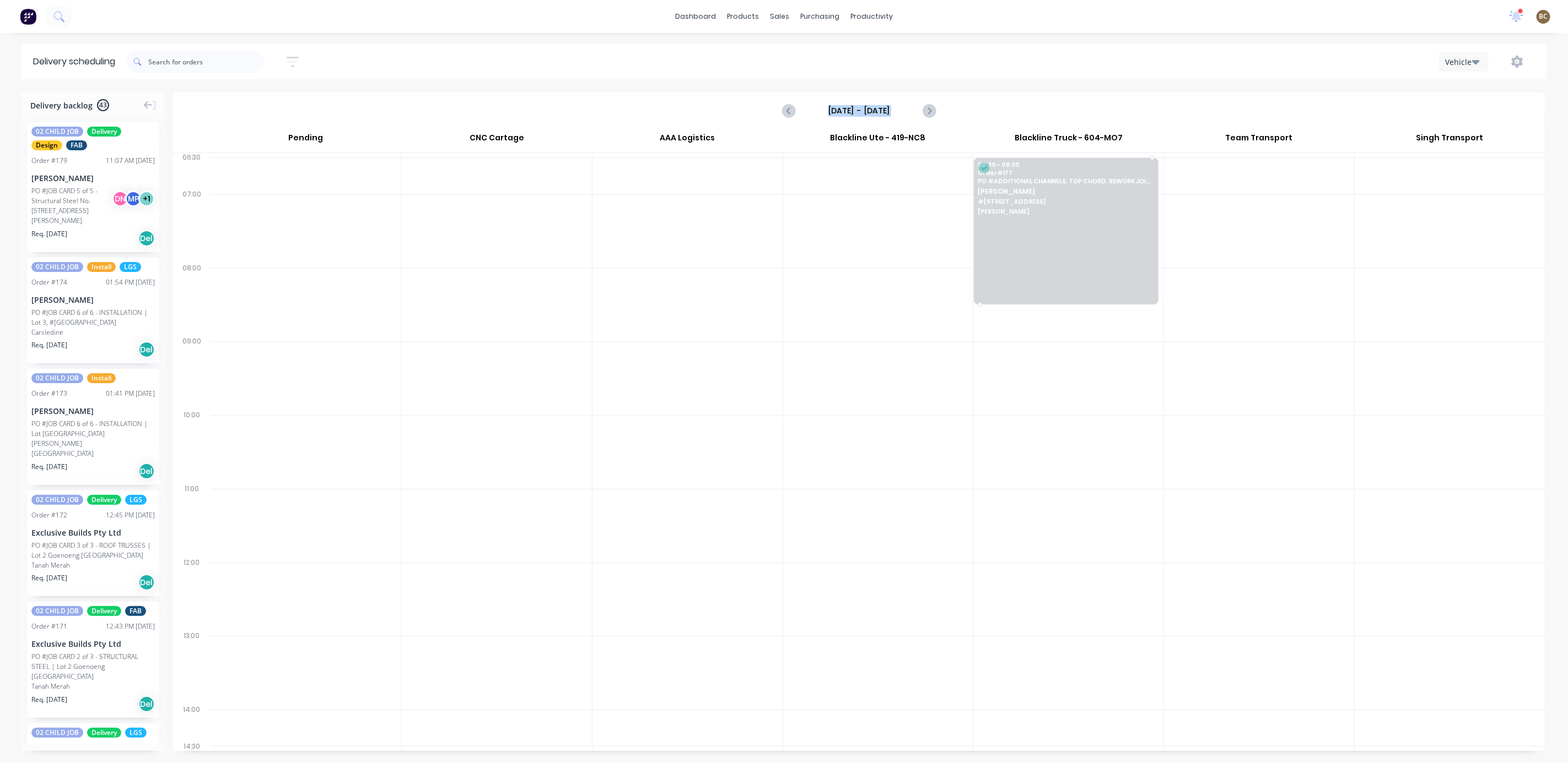
click at [1040, 255] on div at bounding box center [1066, 231] width 184 height 146
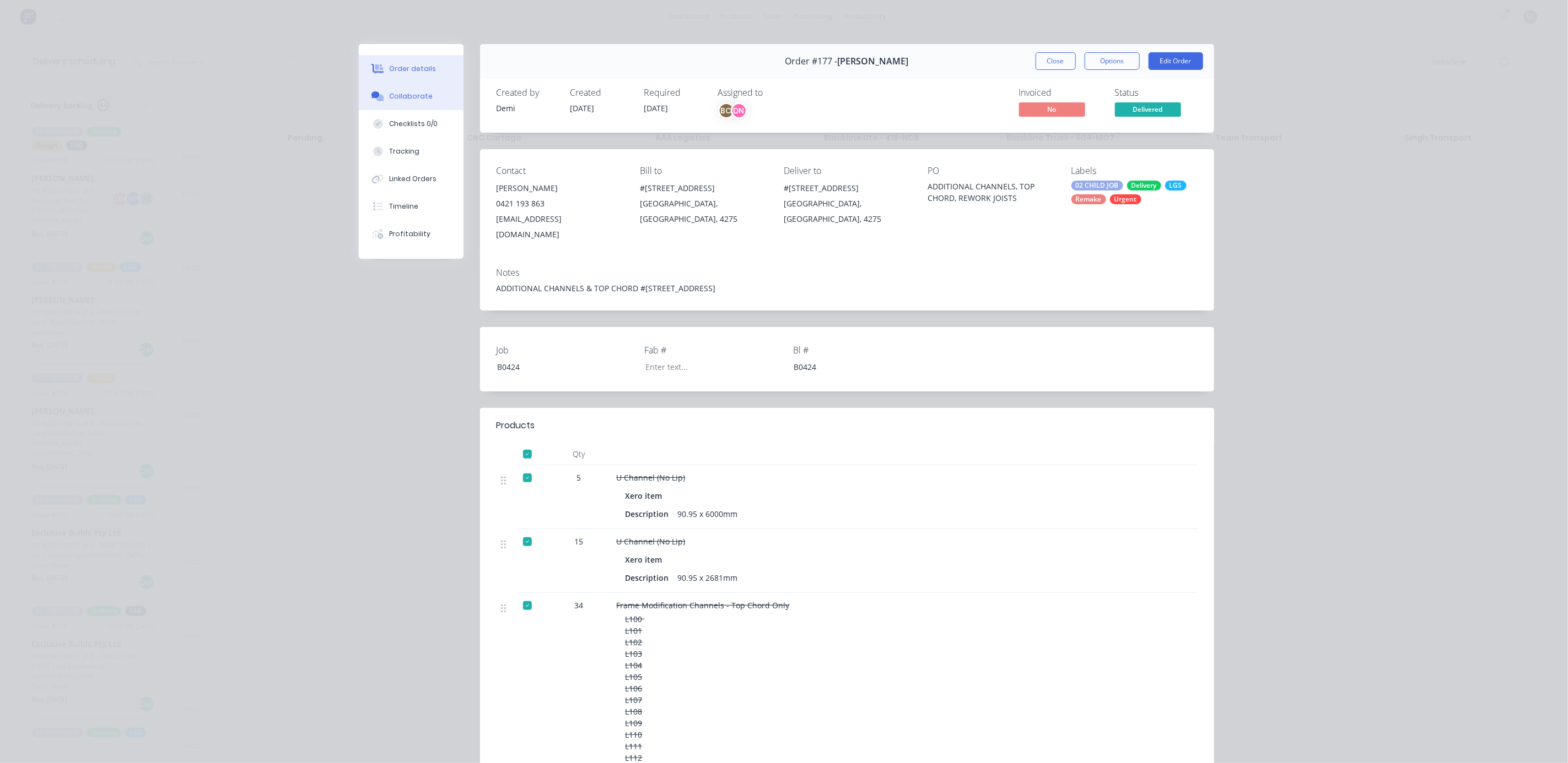
click at [414, 92] on div "Collaborate" at bounding box center [411, 96] width 44 height 10
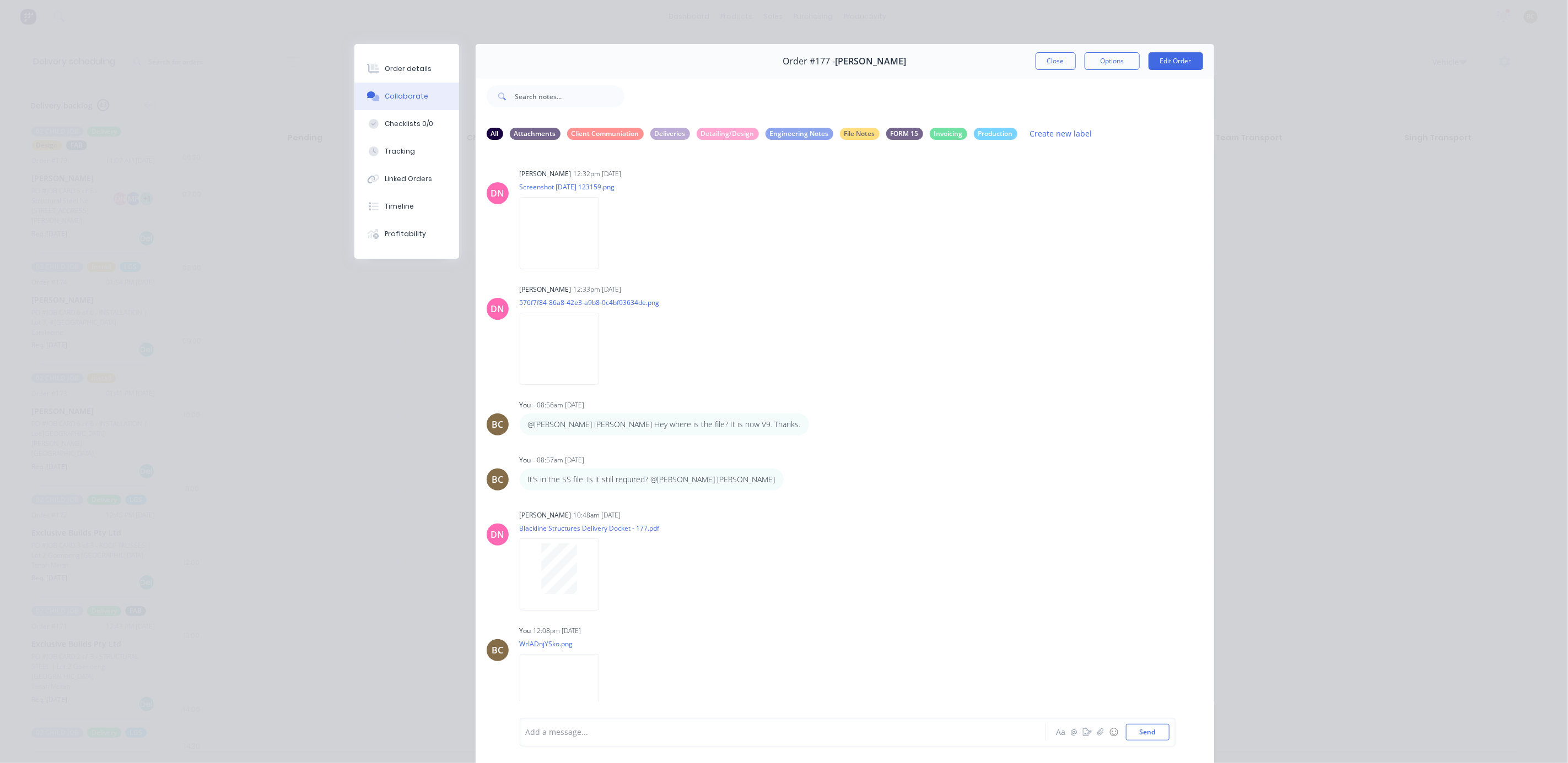
click at [1019, 68] on div "Order #177 - [PERSON_NAME] Close Options Edit Order" at bounding box center [844, 62] width 738 height 35
click at [1036, 62] on button "Close" at bounding box center [1055, 61] width 40 height 17
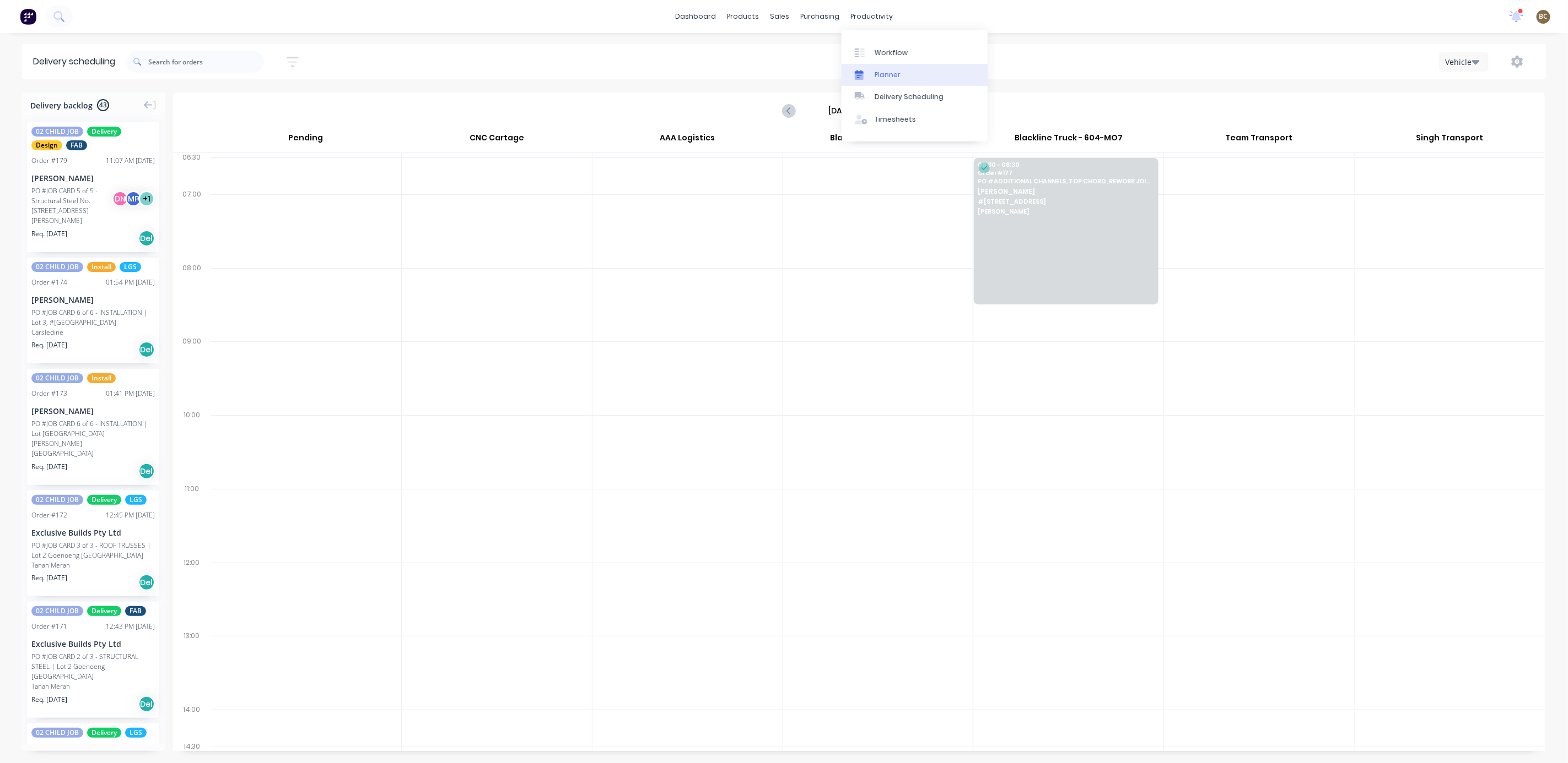
click at [892, 78] on div "Planner" at bounding box center [887, 74] width 26 height 10
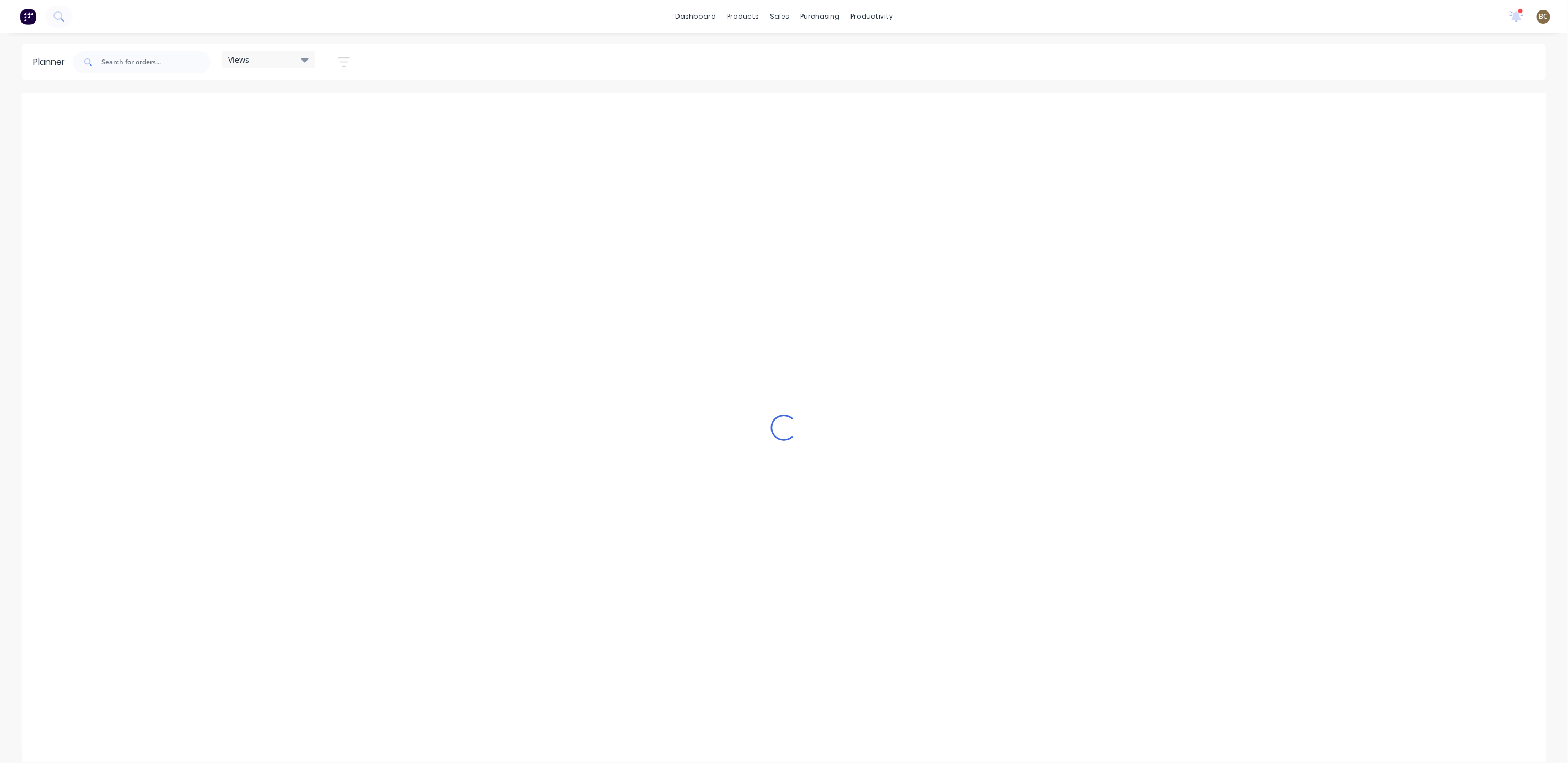
scroll to position [0, 263]
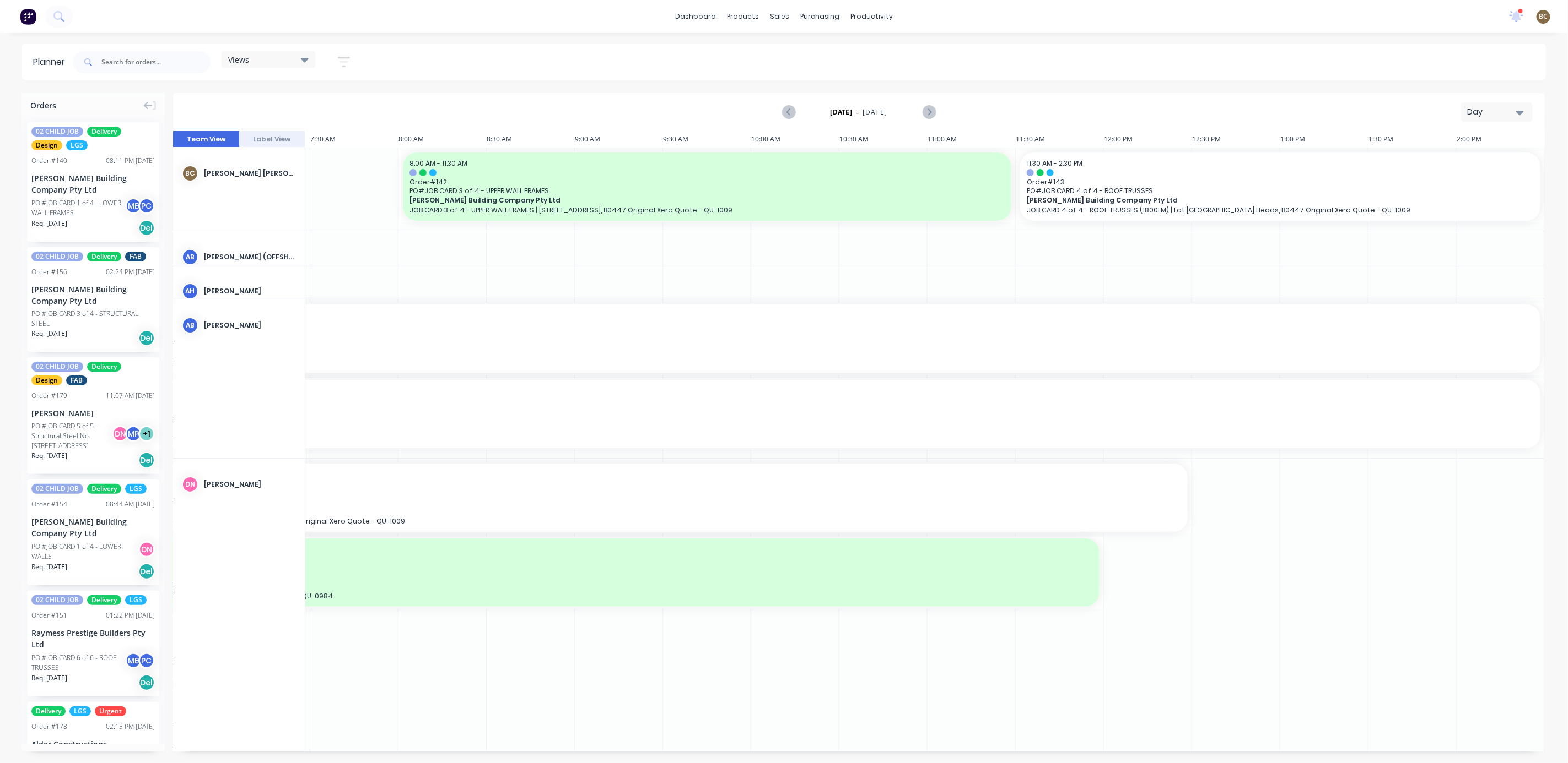
click at [1404, 111] on div "Day" at bounding box center [1492, 111] width 51 height 12
click at [1404, 161] on div "Week" at bounding box center [1477, 164] width 109 height 22
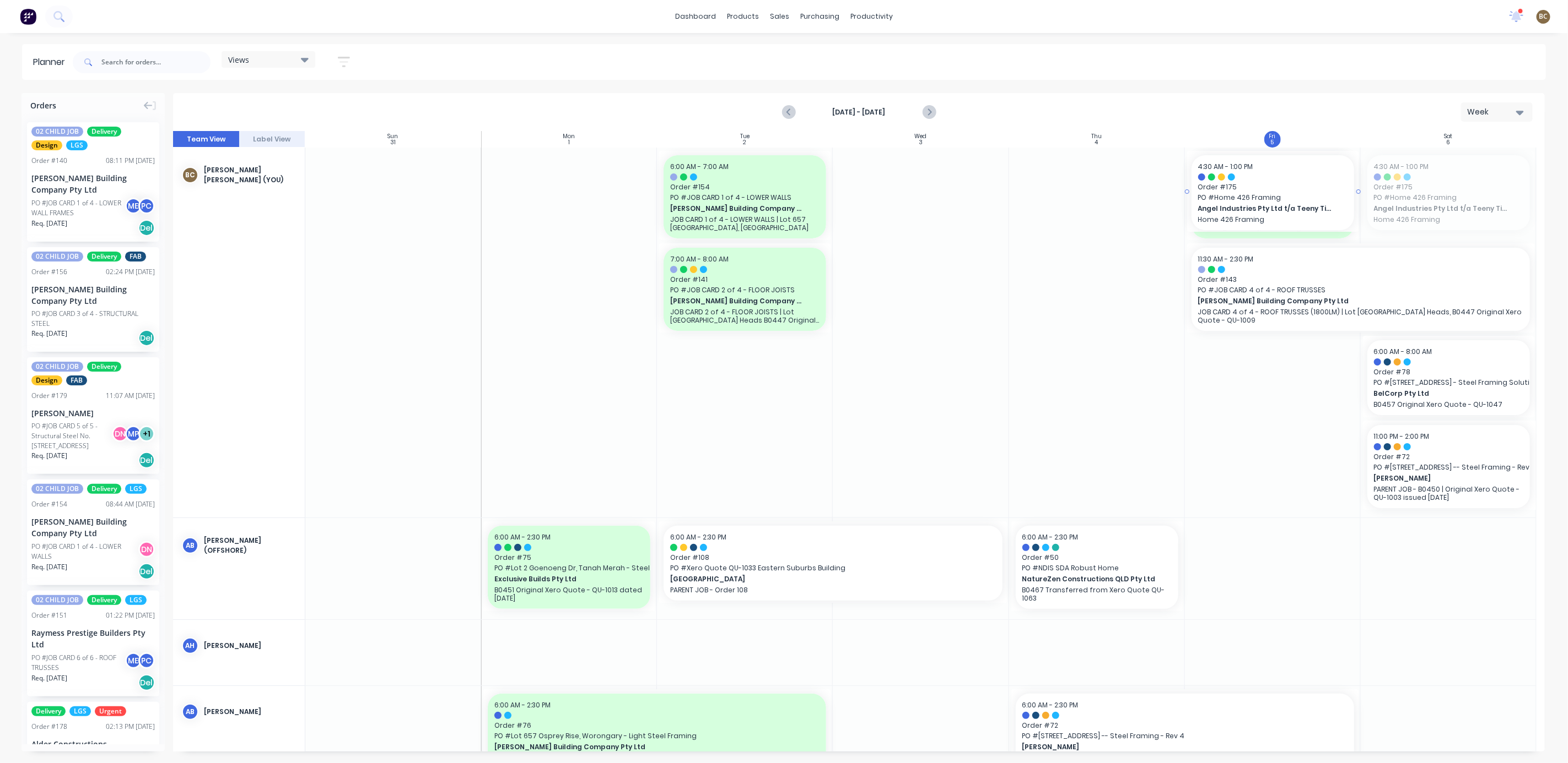
drag, startPoint x: 1449, startPoint y: 208, endPoint x: 1276, endPoint y: 403, distance: 260.7
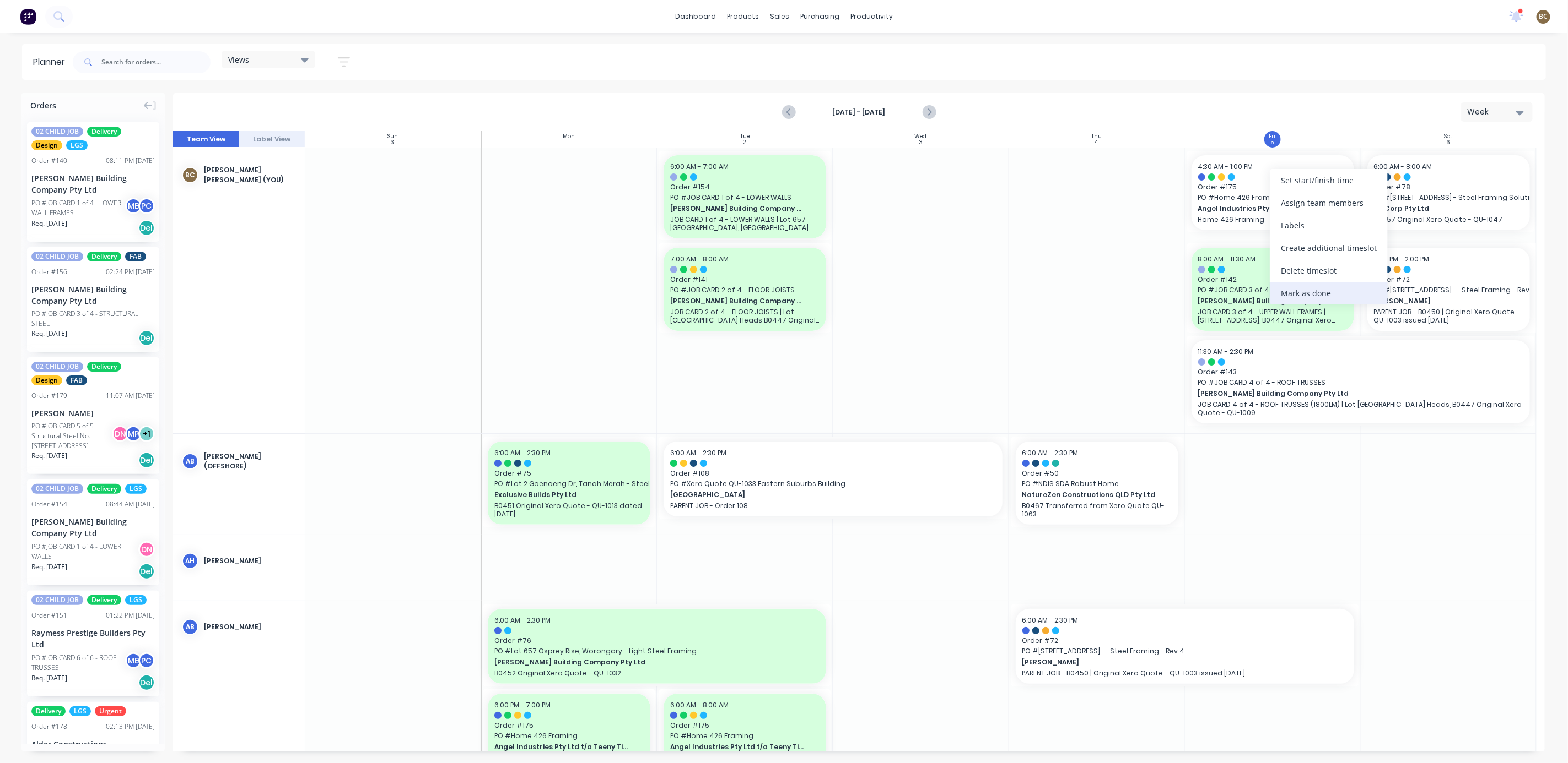
click at [1283, 289] on div "Mark as done" at bounding box center [1328, 293] width 118 height 23
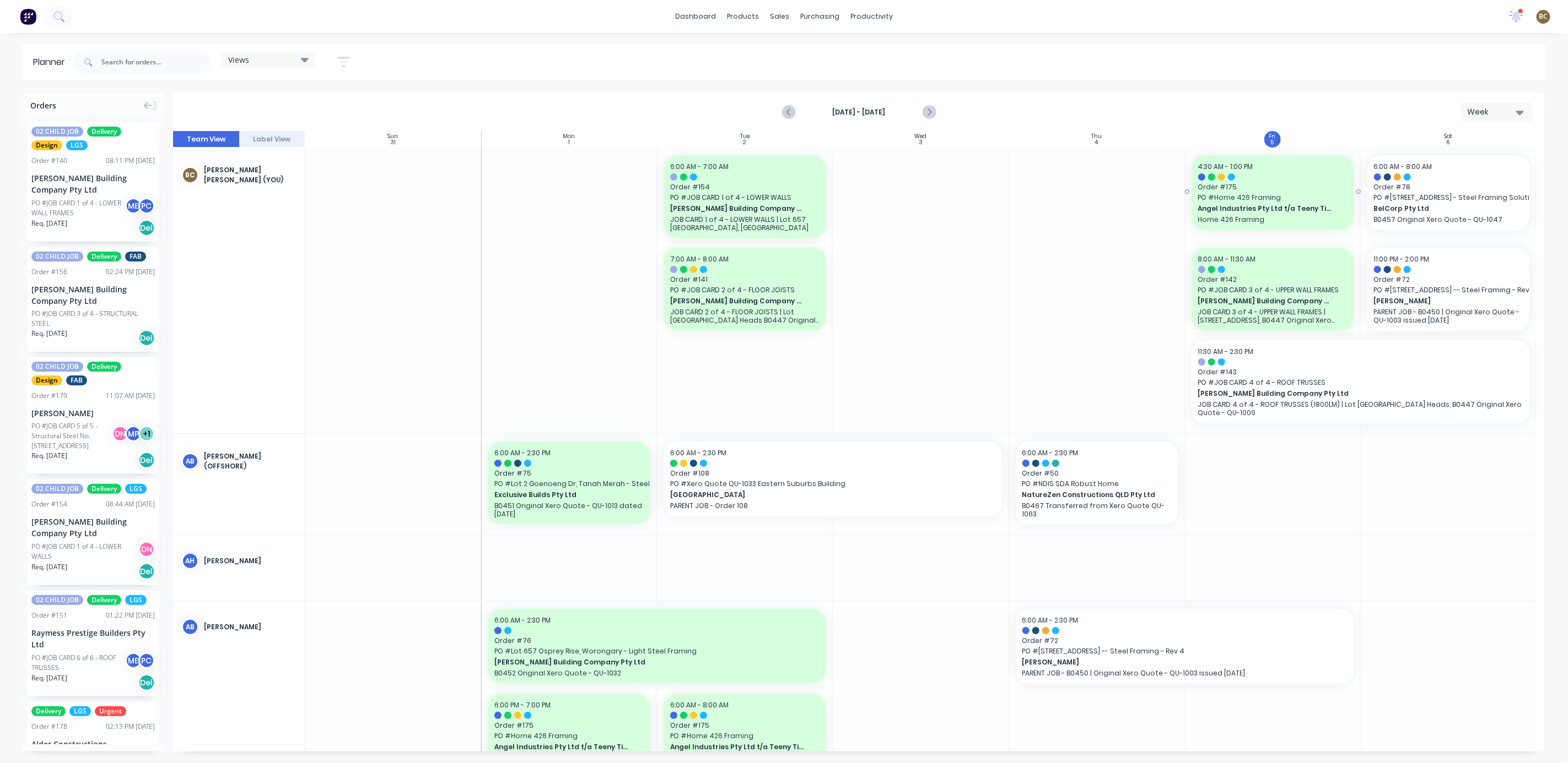
click at [1261, 204] on span "Angel Industries Pty Ltd t/a Teeny Tiny Homes" at bounding box center [1265, 209] width 134 height 10
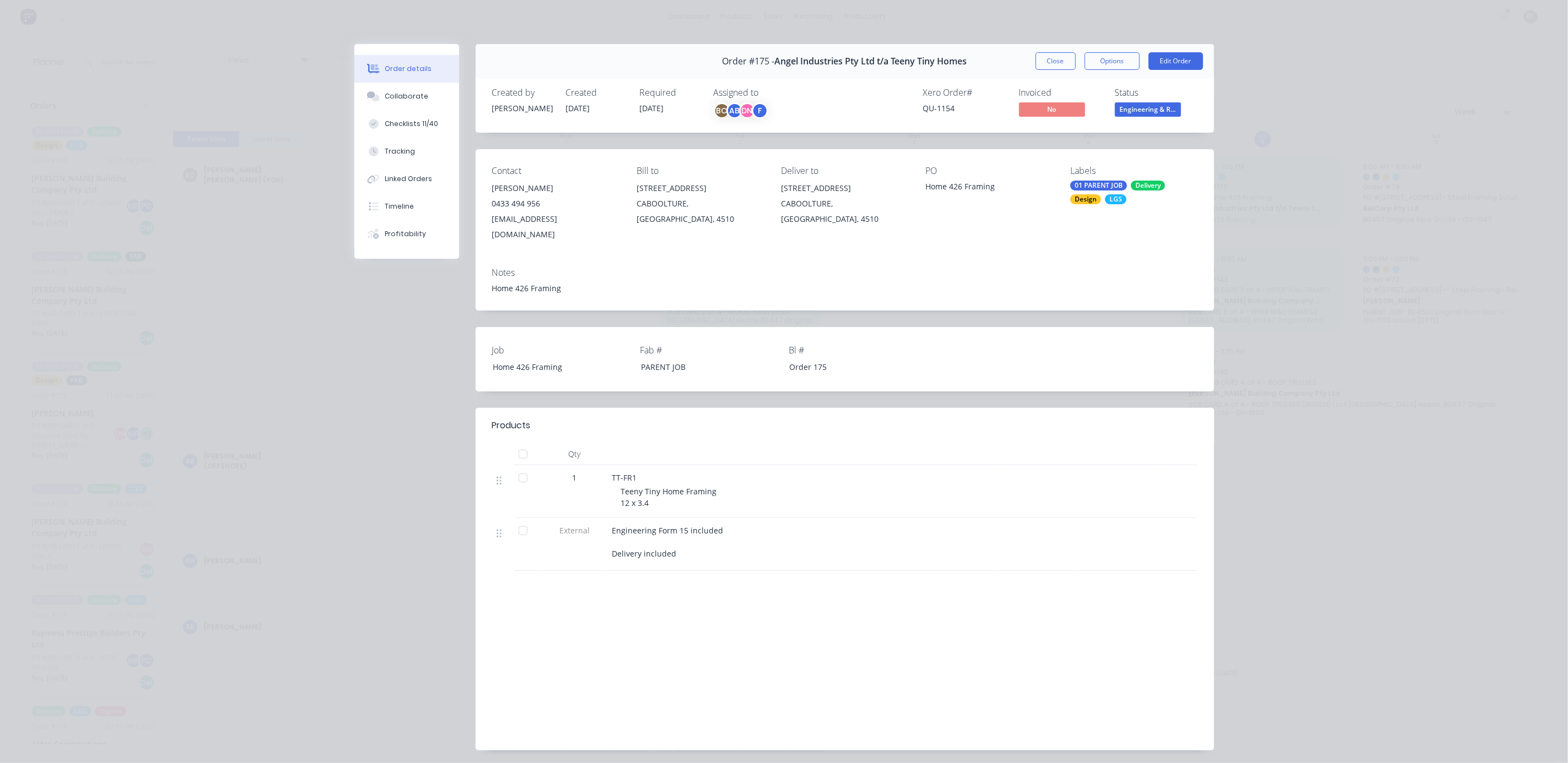
drag, startPoint x: 405, startPoint y: 93, endPoint x: 731, endPoint y: 500, distance: 521.5
click at [405, 93] on div "Collaborate" at bounding box center [406, 96] width 44 height 10
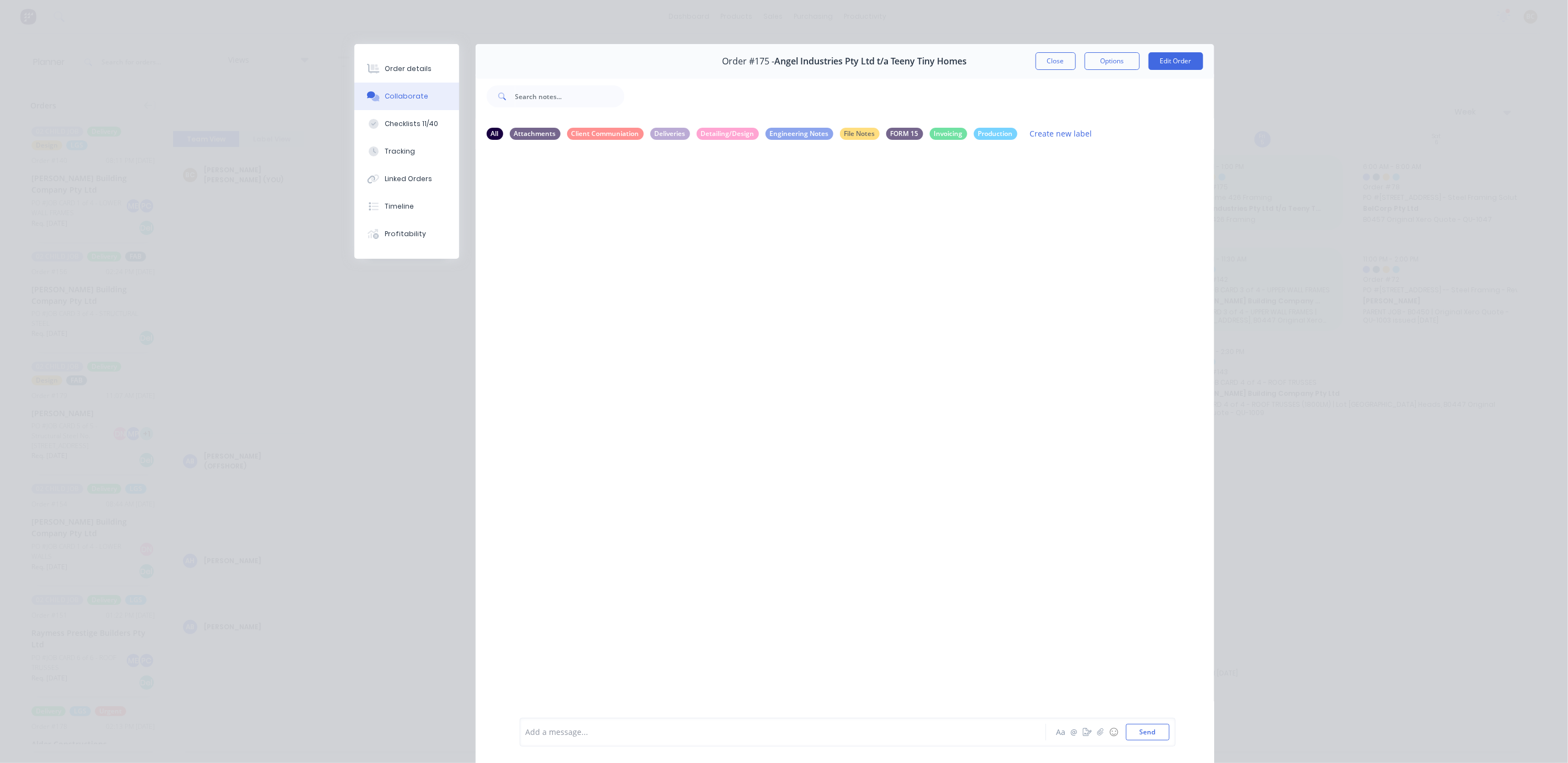
click at [720, 678] on div "Add a message... Aa @ ☺ Send" at bounding box center [847, 732] width 656 height 28
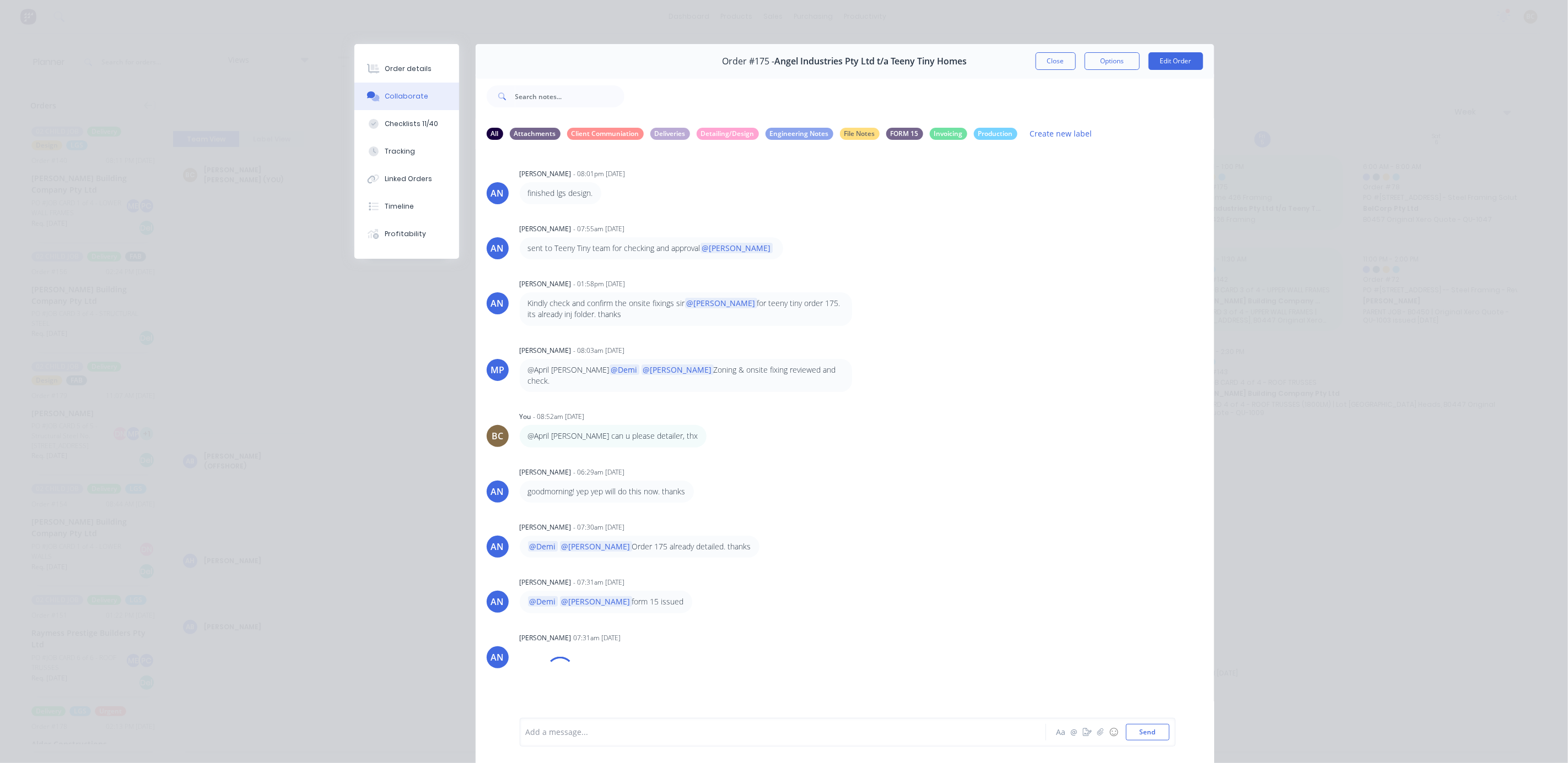
click at [713, 678] on div "Add a message..." at bounding box center [767, 732] width 483 height 17
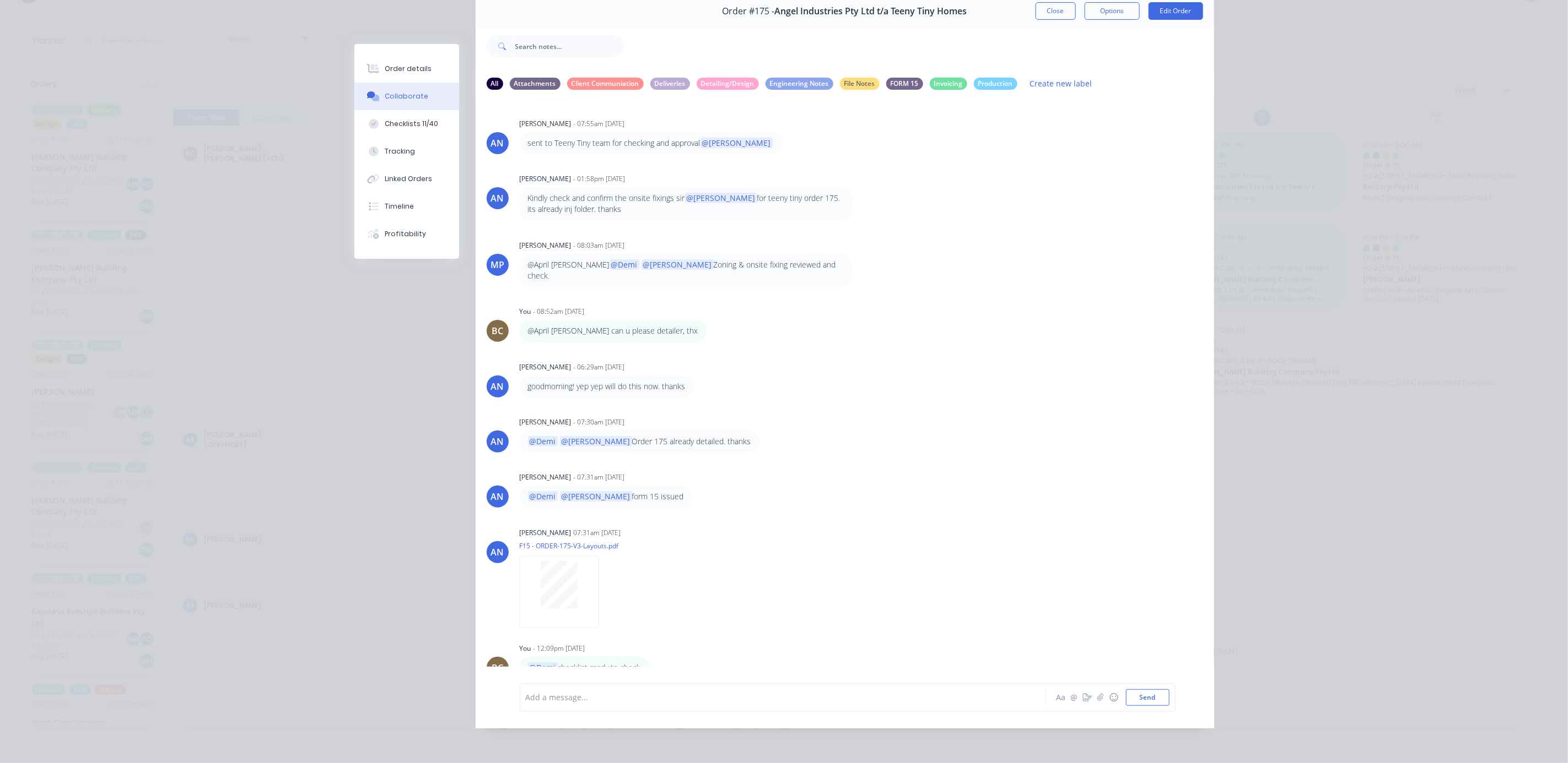
scroll to position [27, 0]
